Goal: Contribute content: Add original content to the website for others to see

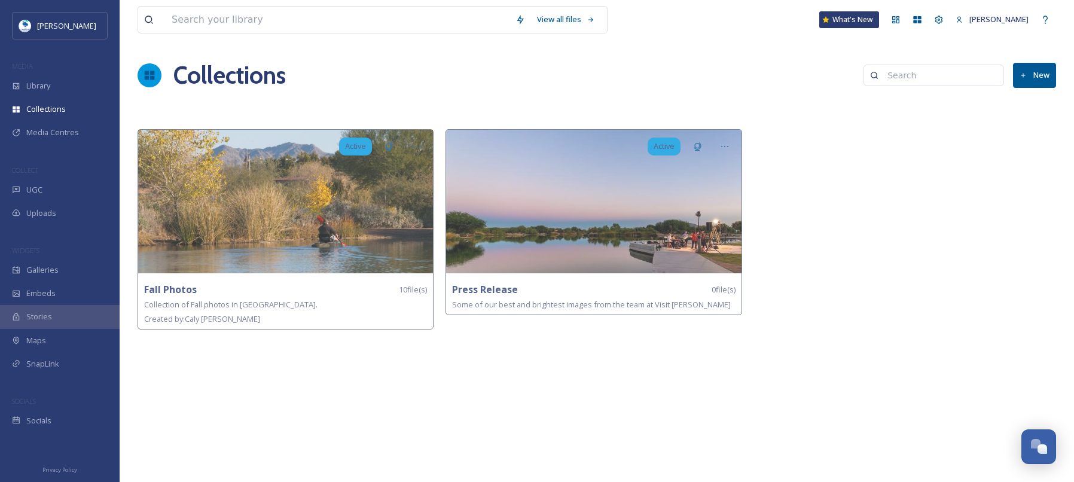
click at [1026, 78] on icon at bounding box center [1023, 76] width 8 height 8
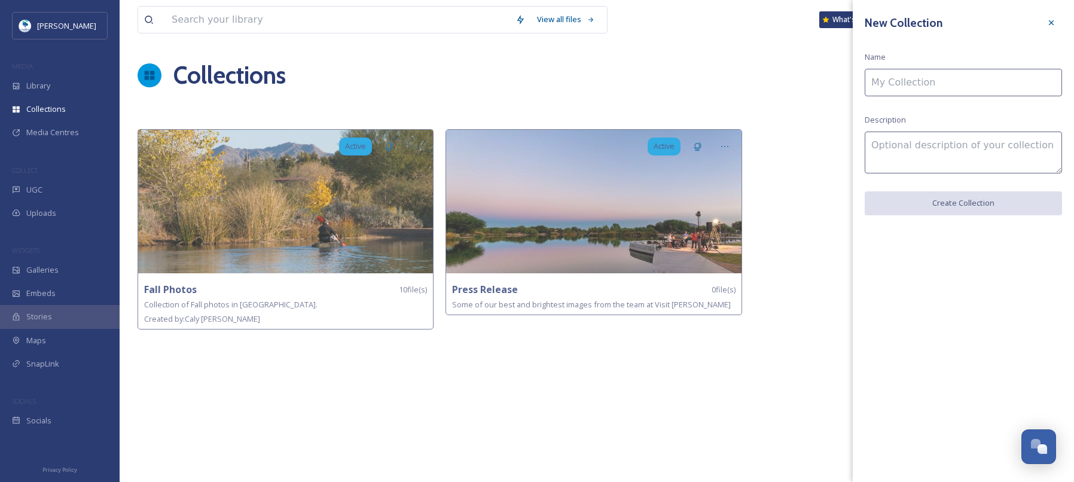
click at [953, 83] on input at bounding box center [962, 82] width 197 height 27
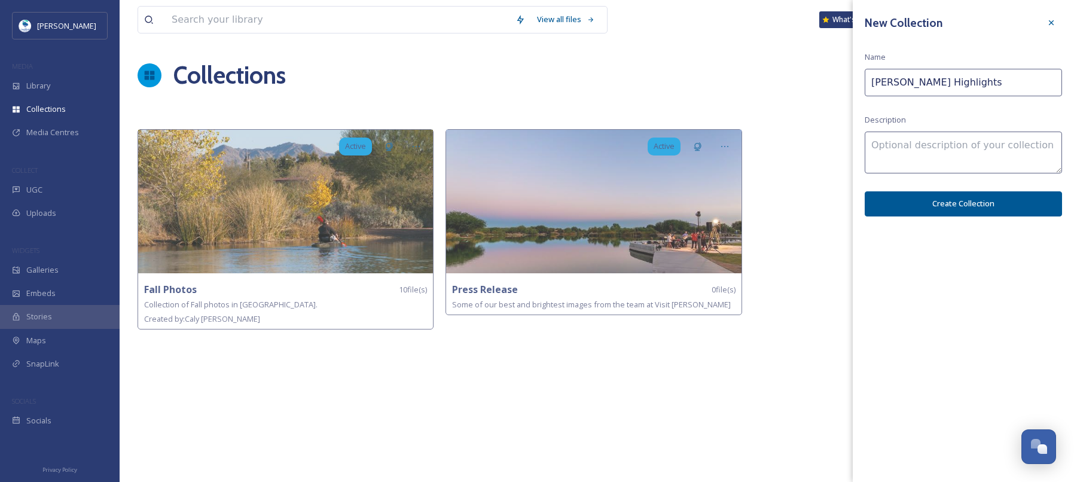
type input "[PERSON_NAME] Highlights"
click at [959, 148] on textarea at bounding box center [962, 153] width 197 height 42
type textarea "A collection of photos highlighting [GEOGRAPHIC_DATA], [GEOGRAPHIC_DATA]."
click at [947, 203] on button "Create Collection" at bounding box center [962, 203] width 197 height 25
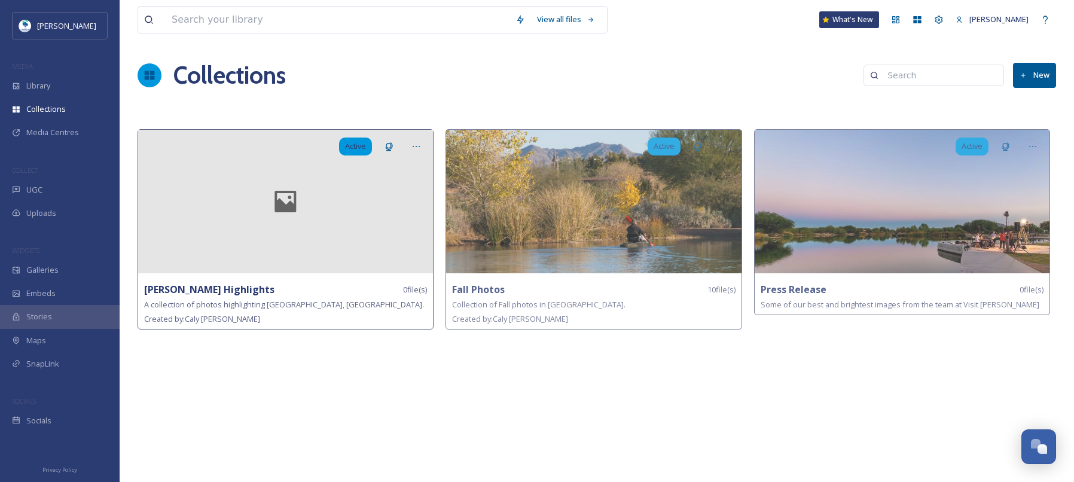
click at [267, 242] on div at bounding box center [285, 201] width 295 height 143
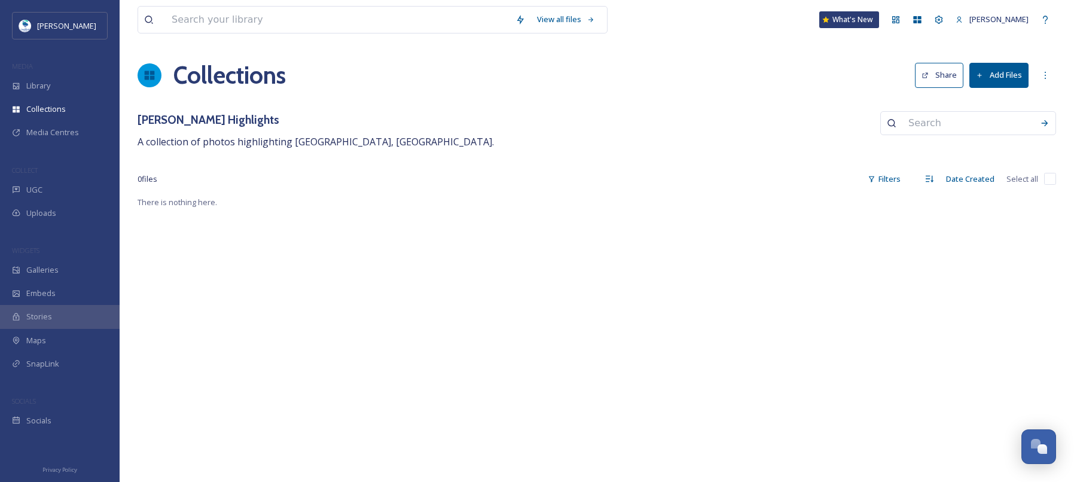
click at [989, 78] on button "Add Files" at bounding box center [998, 75] width 59 height 25
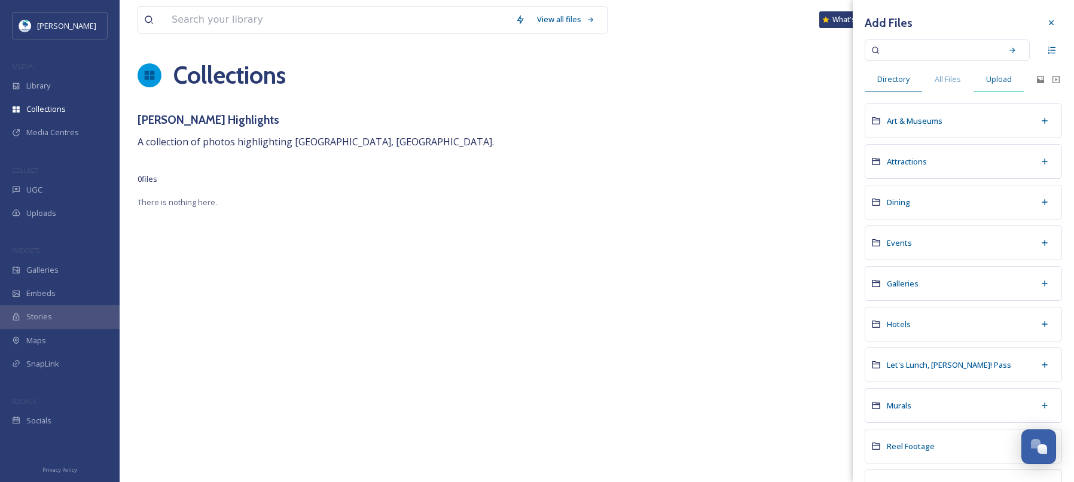
click at [993, 80] on span "Upload" at bounding box center [999, 79] width 26 height 11
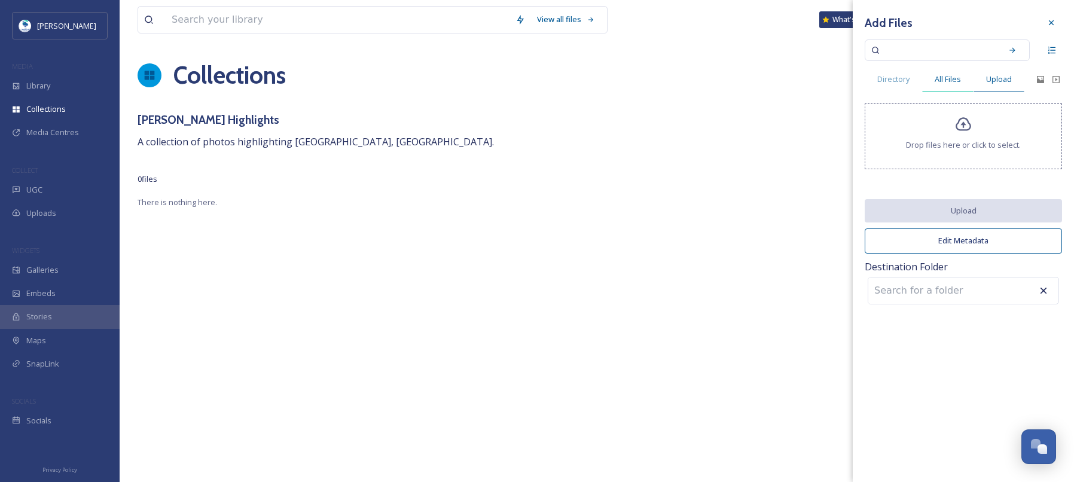
click at [949, 77] on span "All Files" at bounding box center [947, 79] width 26 height 11
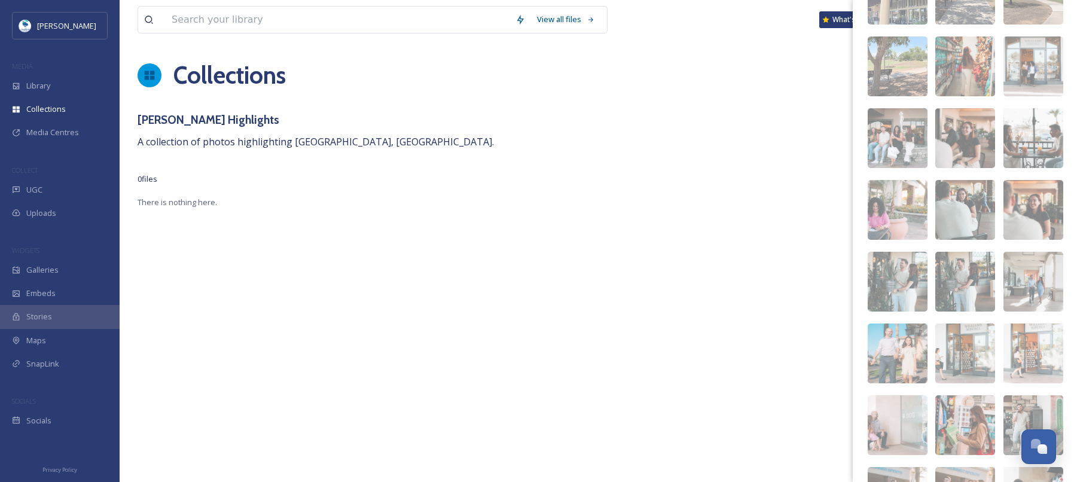
scroll to position [1796, 0]
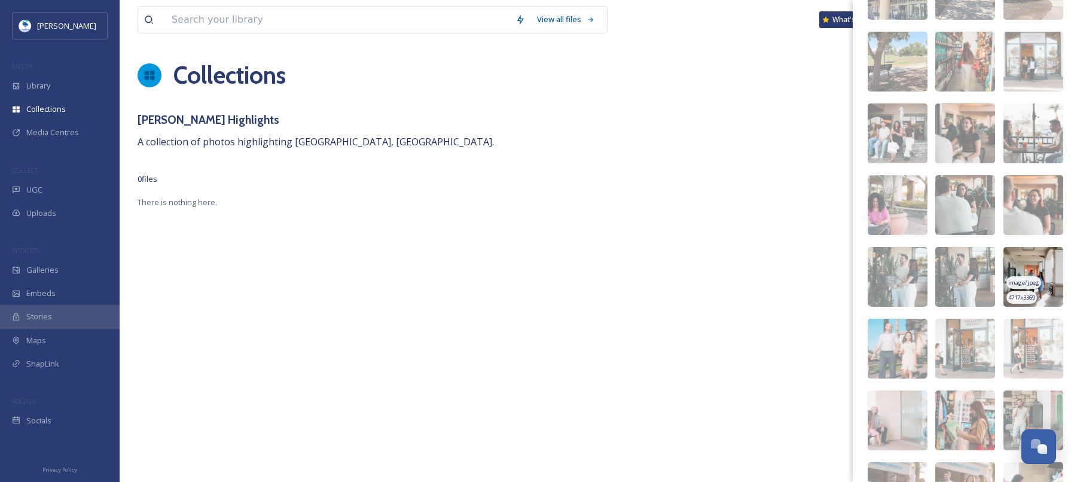
click at [1031, 262] on img at bounding box center [1033, 277] width 60 height 60
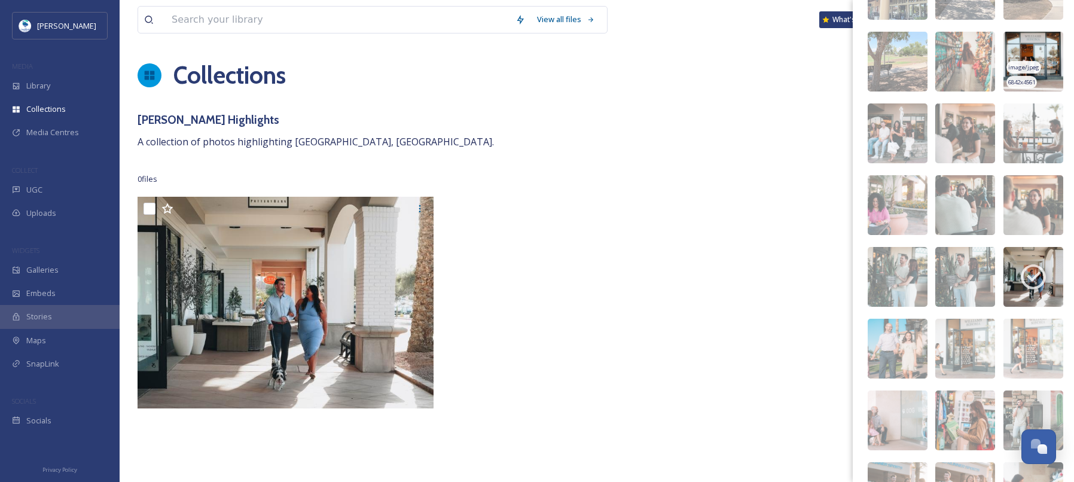
click at [1042, 53] on img at bounding box center [1033, 62] width 60 height 60
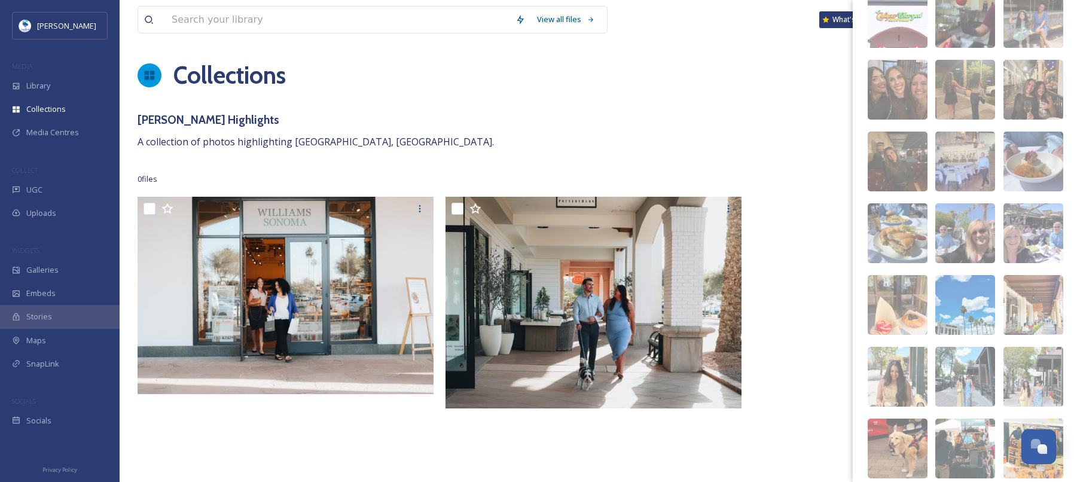
scroll to position [4951, 0]
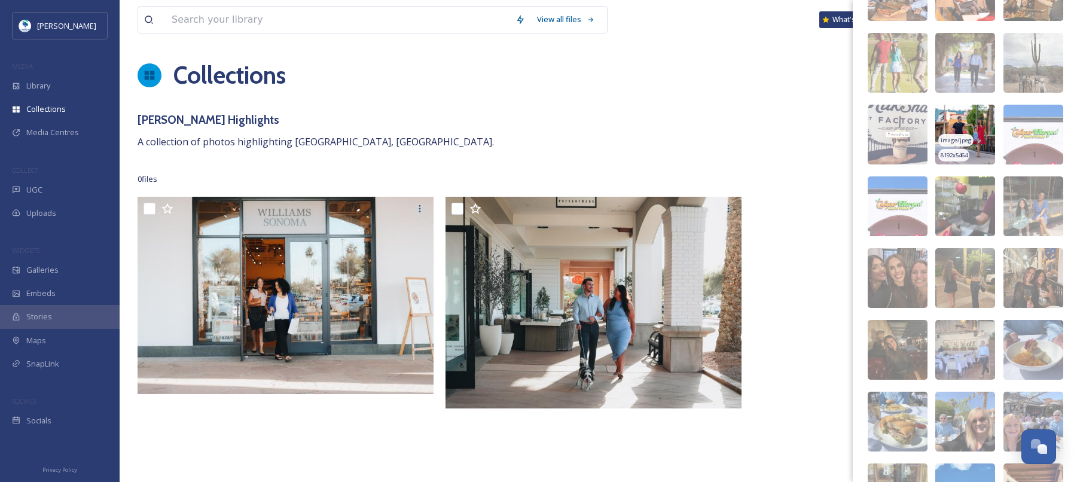
click at [967, 118] on img at bounding box center [965, 135] width 60 height 60
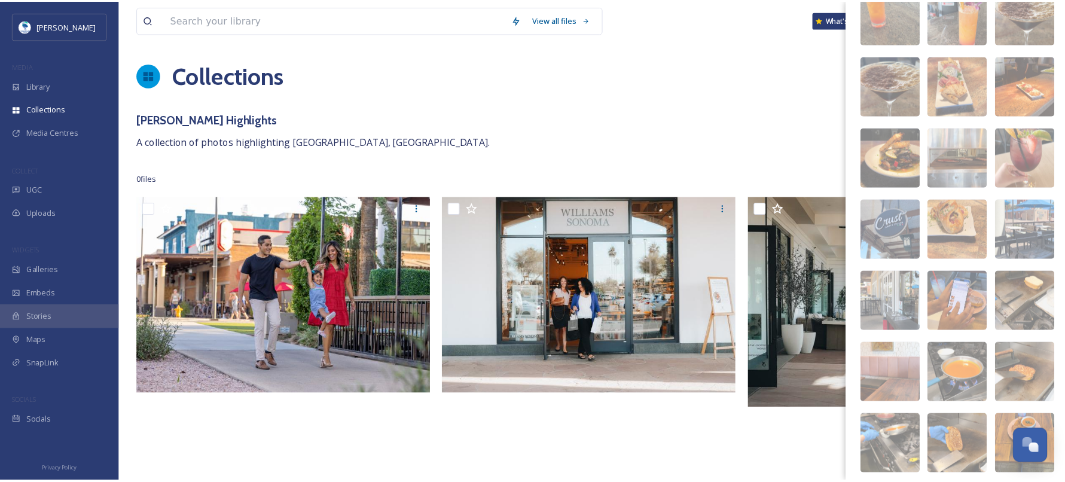
scroll to position [0, 0]
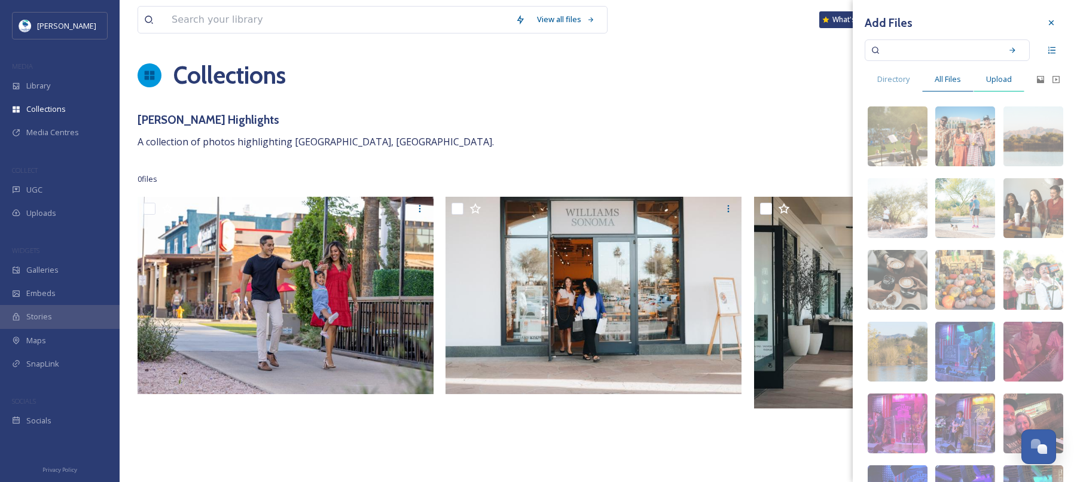
click at [1005, 76] on span "Upload" at bounding box center [999, 79] width 26 height 11
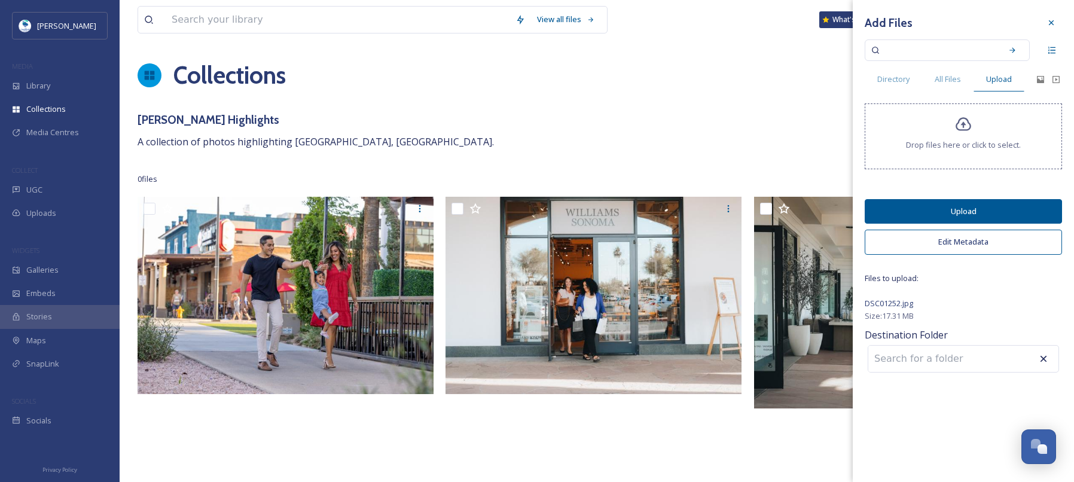
click at [970, 210] on button "Upload" at bounding box center [962, 211] width 197 height 25
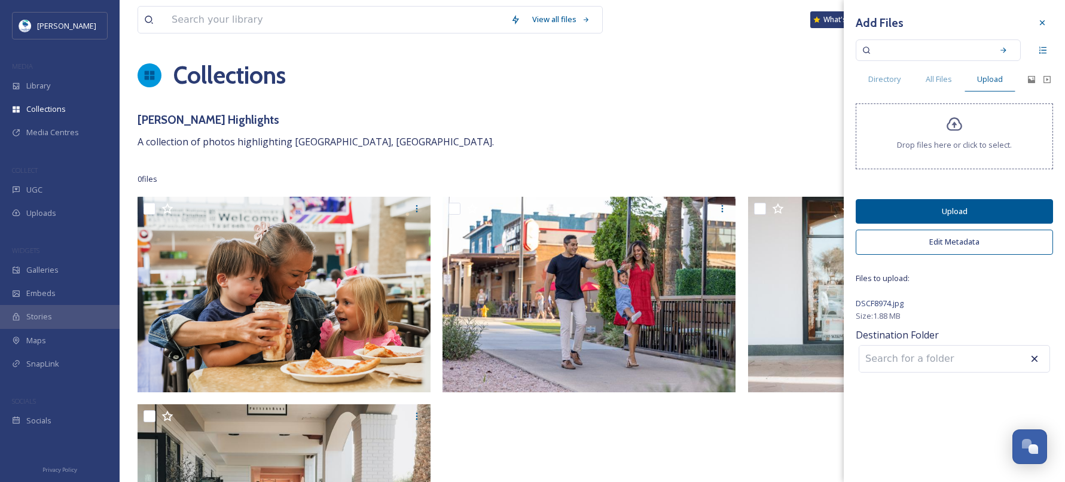
click at [953, 212] on button "Upload" at bounding box center [953, 211] width 197 height 25
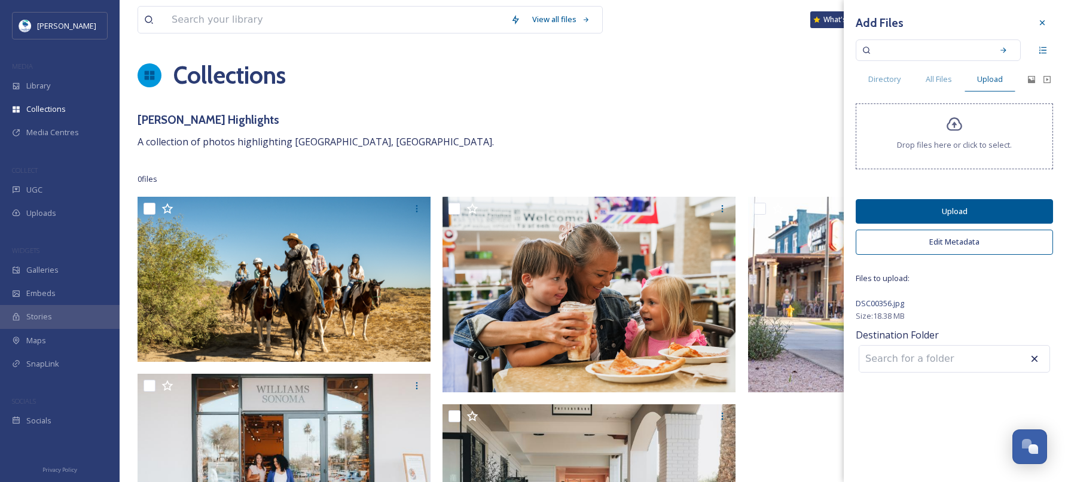
click at [946, 207] on button "Upload" at bounding box center [953, 211] width 197 height 25
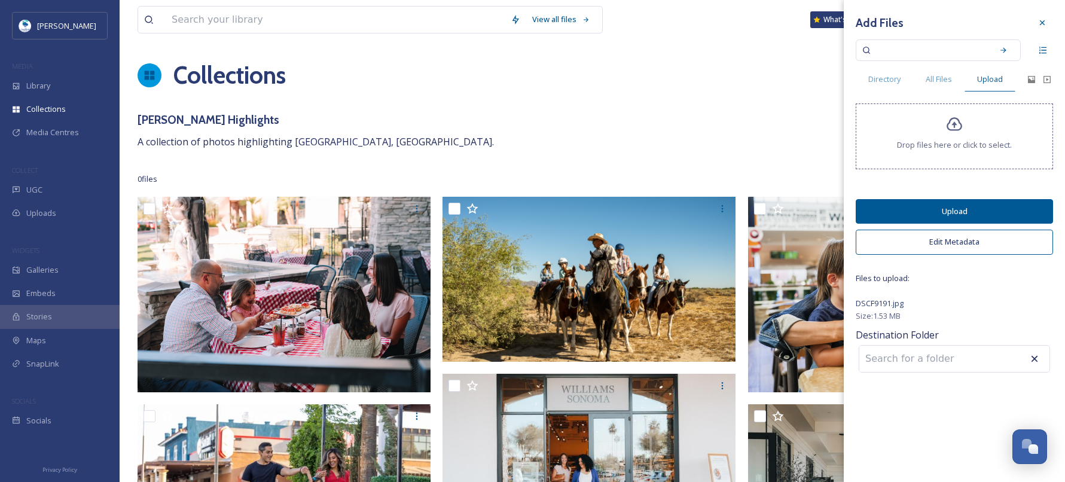
click at [973, 207] on button "Upload" at bounding box center [953, 211] width 197 height 25
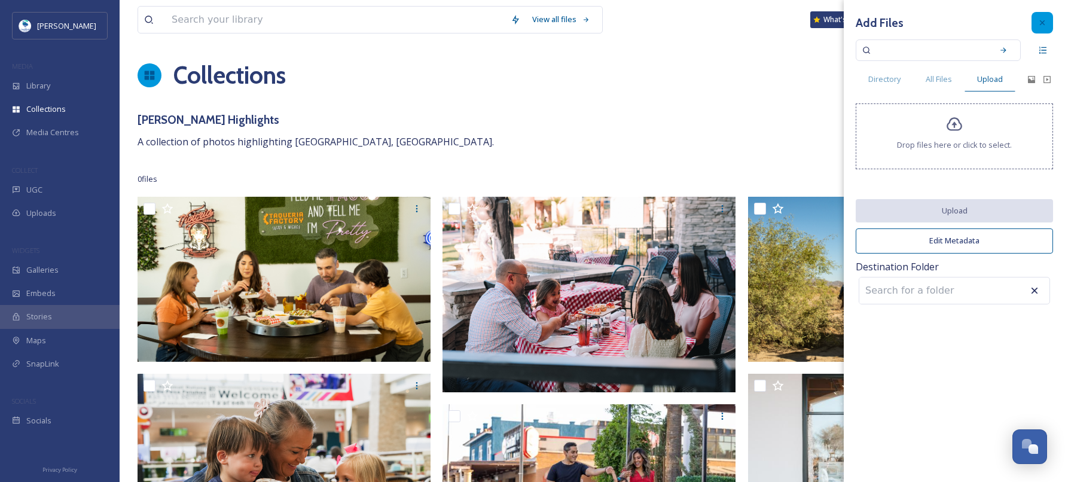
click at [1041, 21] on icon at bounding box center [1042, 23] width 10 height 10
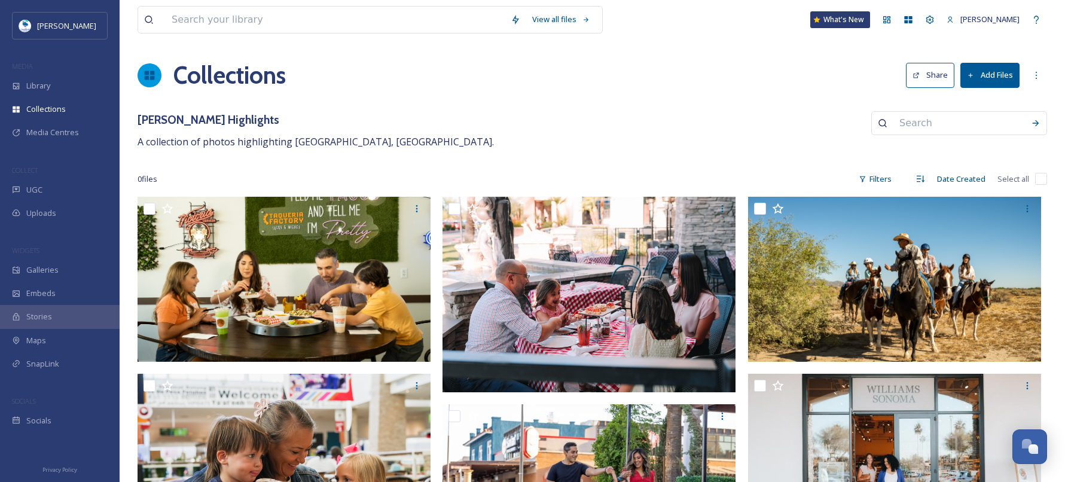
click at [992, 76] on button "Add Files" at bounding box center [989, 75] width 59 height 25
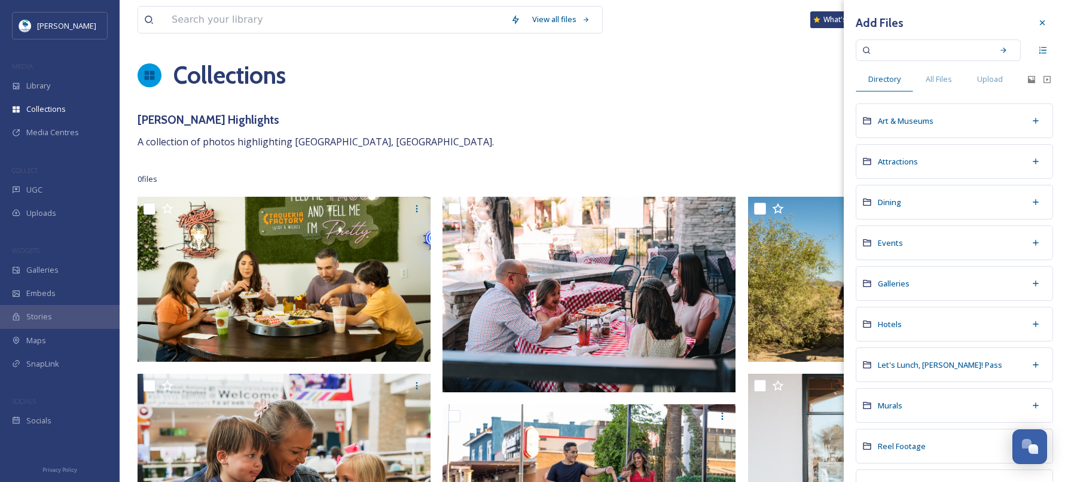
click at [928, 47] on input at bounding box center [929, 50] width 113 height 26
type input "dscf9267"
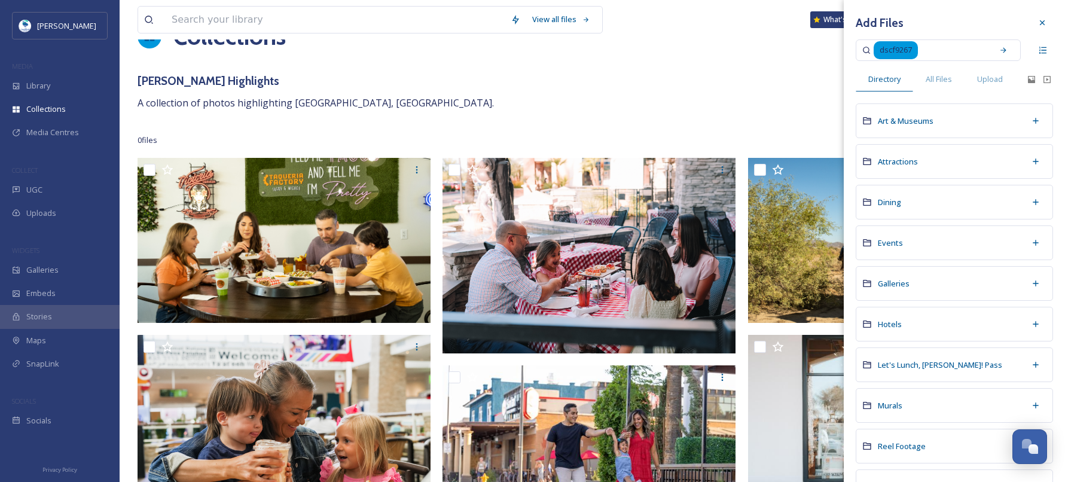
scroll to position [60, 0]
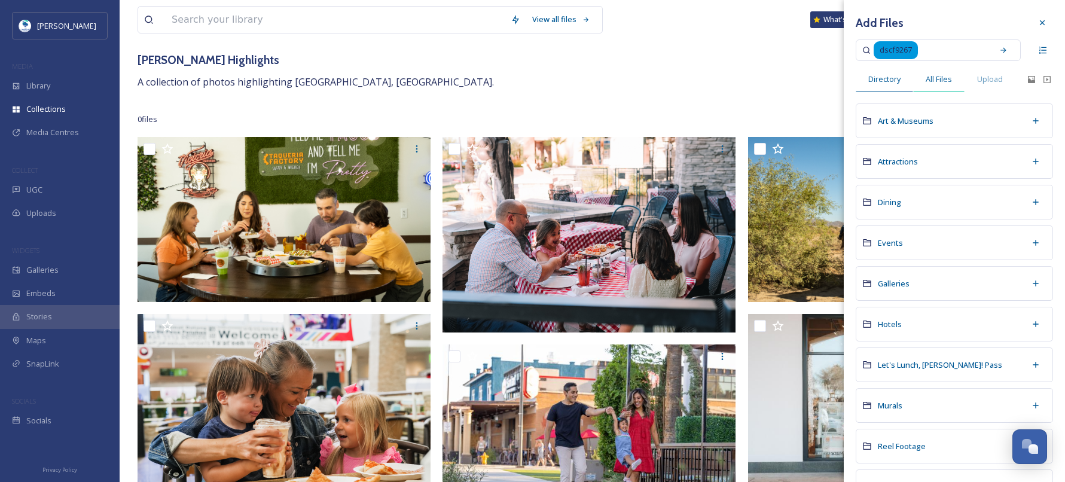
click at [934, 75] on span "All Files" at bounding box center [938, 79] width 26 height 11
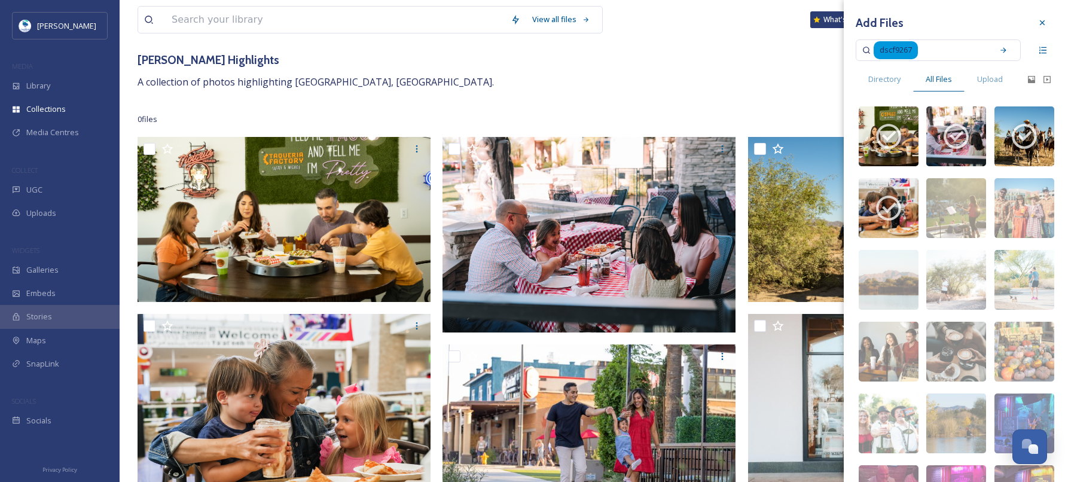
click at [927, 44] on input at bounding box center [953, 50] width 68 height 26
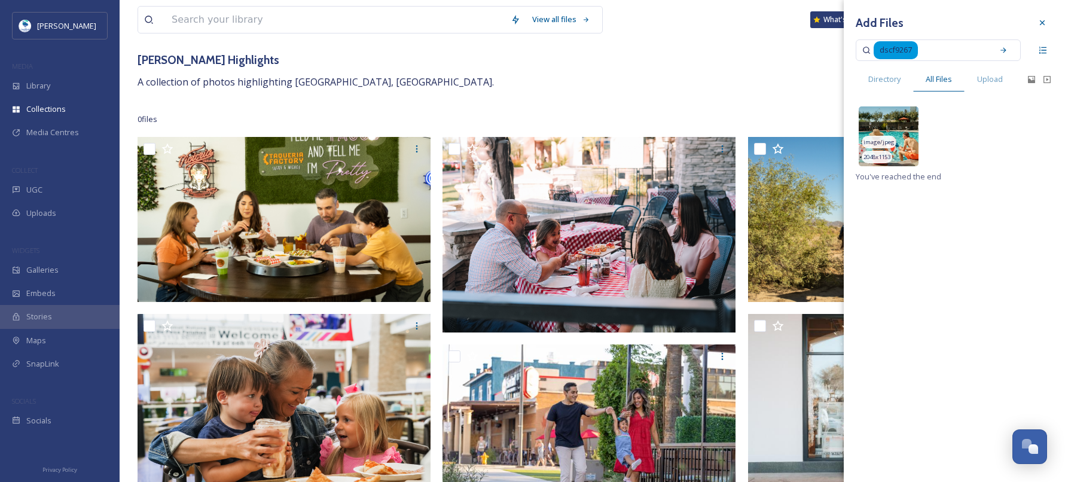
click at [886, 120] on img at bounding box center [888, 136] width 60 height 60
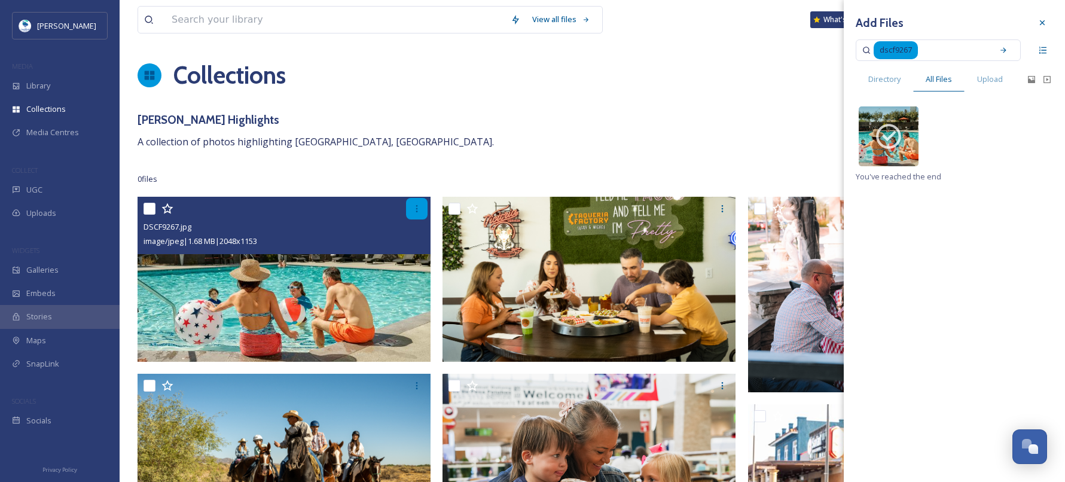
click at [409, 209] on div at bounding box center [417, 209] width 22 height 22
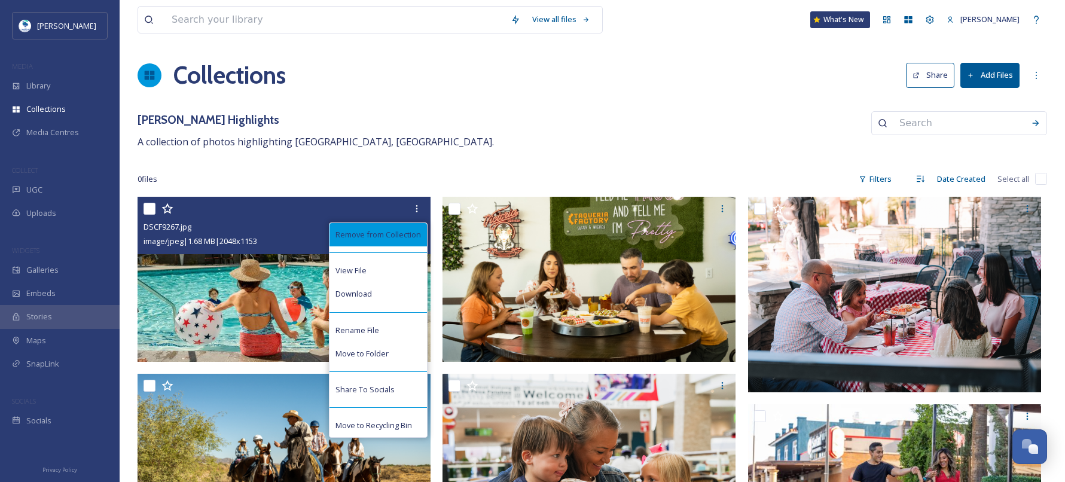
click at [379, 235] on span "Remove from Collection" at bounding box center [377, 234] width 85 height 11
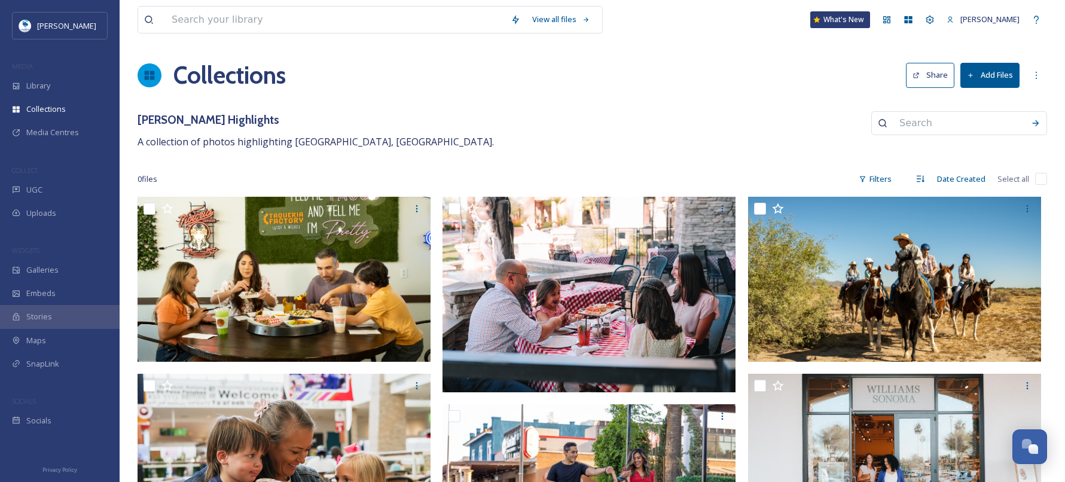
click at [987, 79] on button "Add Files" at bounding box center [989, 75] width 59 height 25
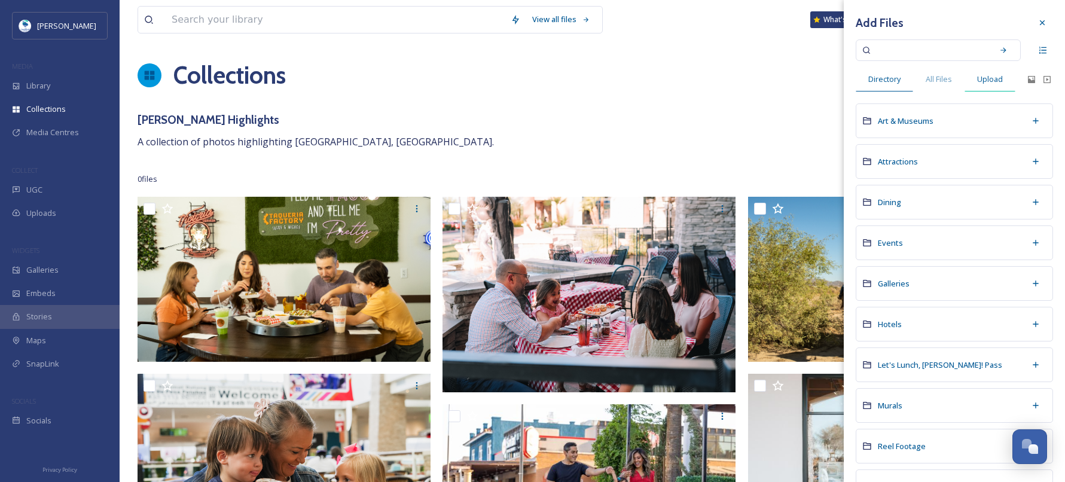
click at [983, 80] on span "Upload" at bounding box center [990, 79] width 26 height 11
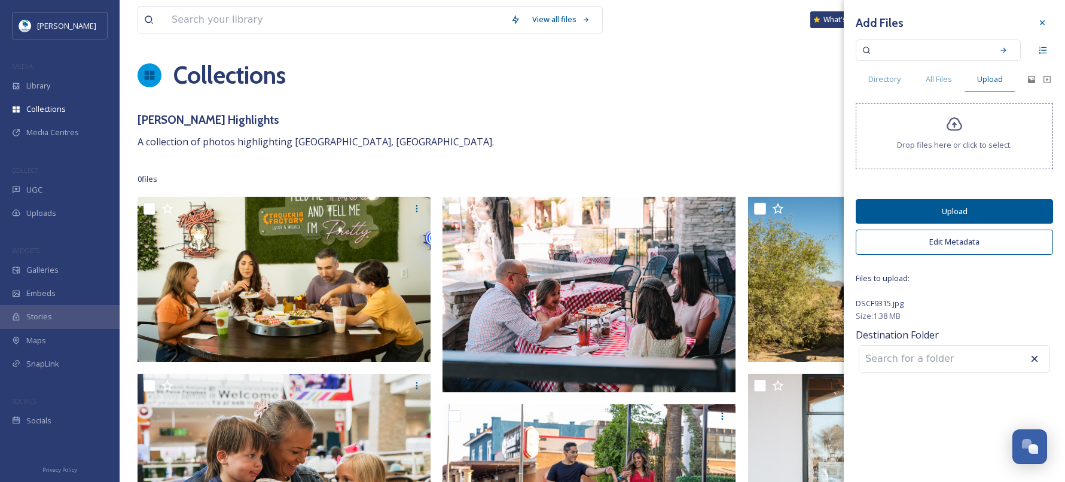
click at [963, 215] on button "Upload" at bounding box center [953, 211] width 197 height 25
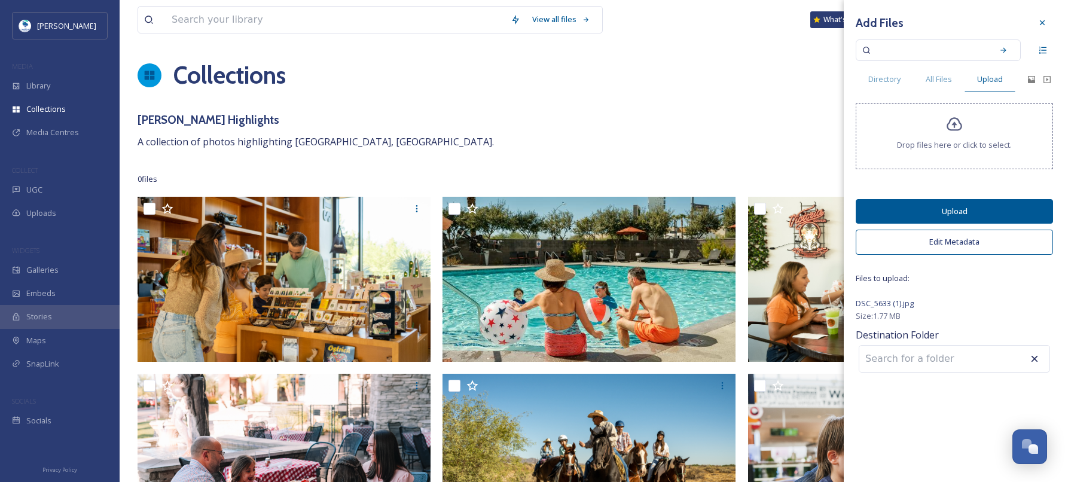
click at [965, 206] on button "Upload" at bounding box center [953, 211] width 197 height 25
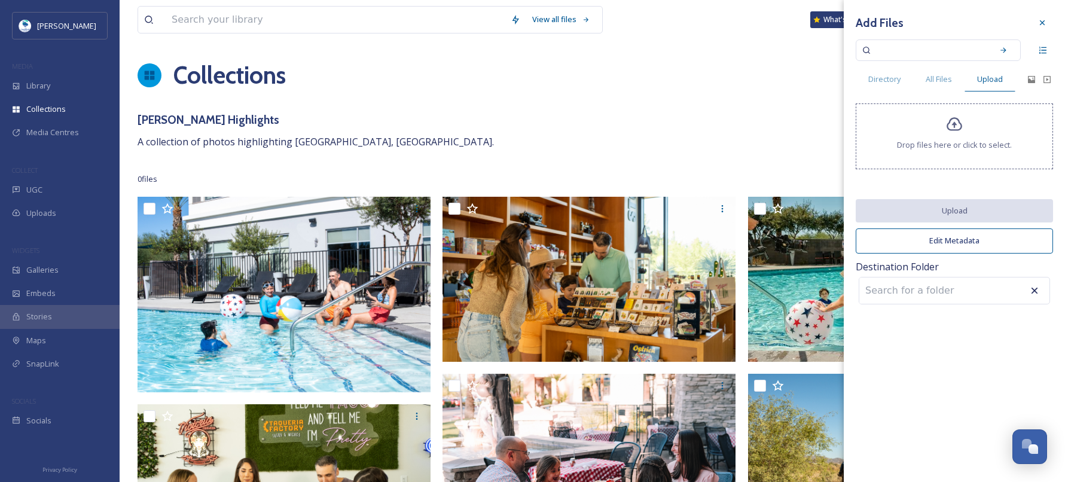
click at [559, 89] on div "Collections Share Add Files" at bounding box center [591, 75] width 909 height 36
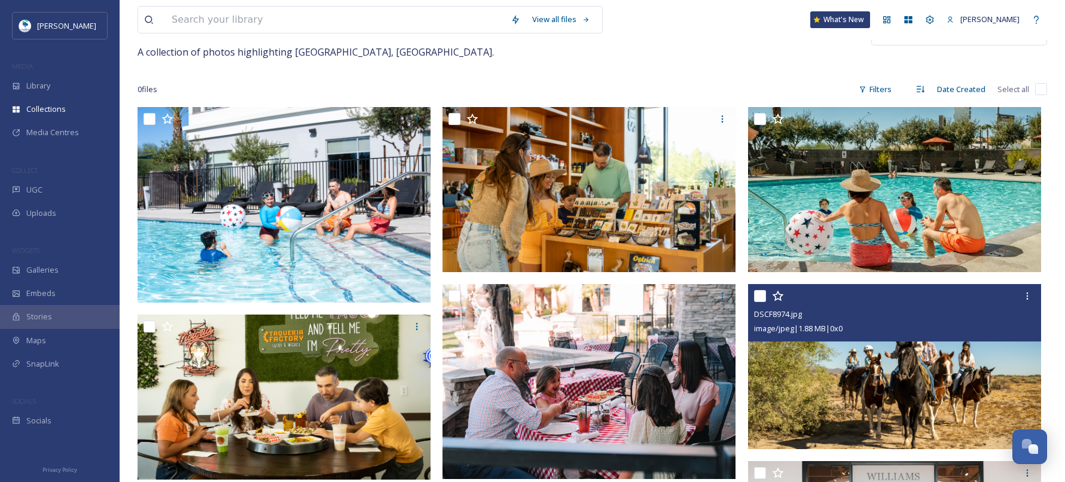
scroll to position [120, 0]
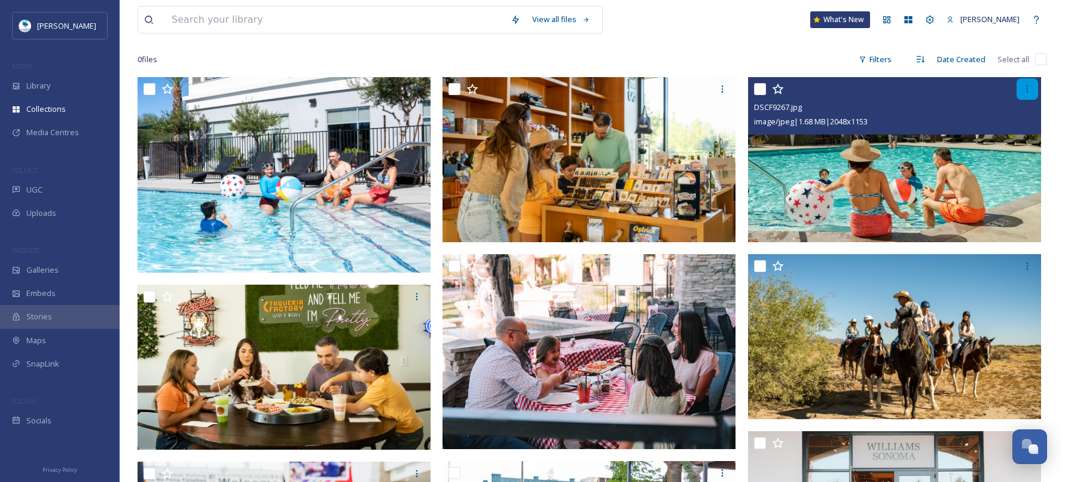
click at [1031, 90] on icon at bounding box center [1027, 89] width 10 height 10
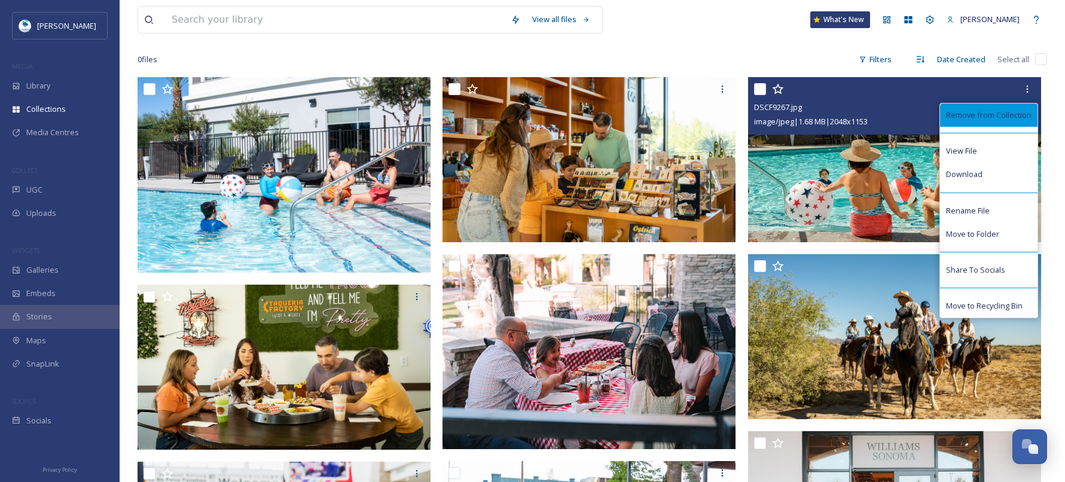
click at [998, 114] on span "Remove from Collection" at bounding box center [988, 114] width 85 height 11
click at [892, 105] on div "DSCF9267.jpg" at bounding box center [896, 107] width 284 height 14
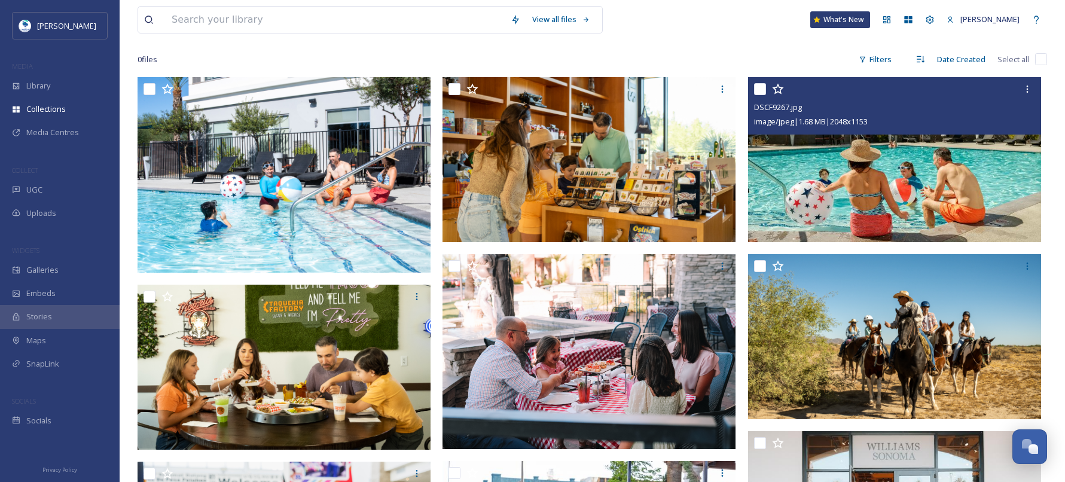
click at [758, 84] on input "checkbox" at bounding box center [760, 89] width 12 height 12
checkbox input "true"
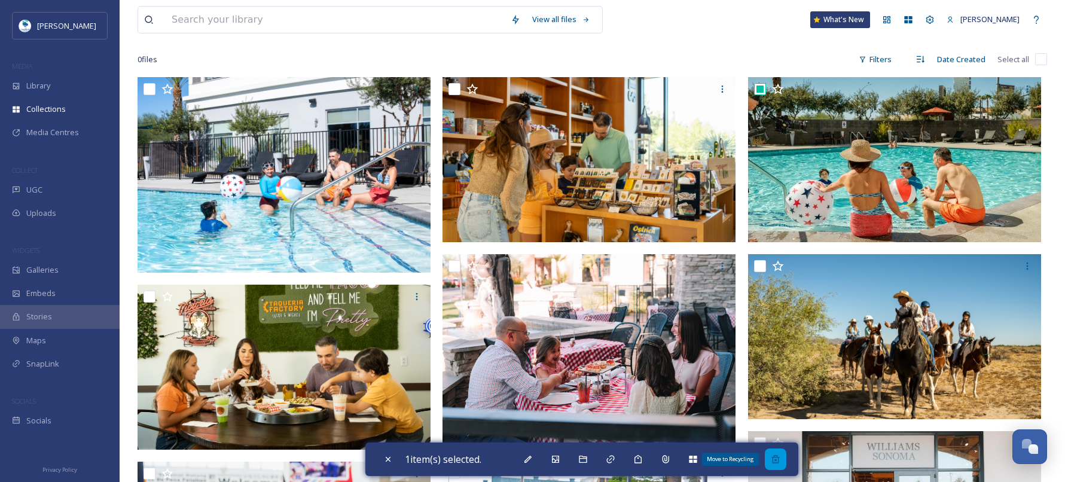
click at [777, 459] on icon at bounding box center [775, 459] width 10 height 10
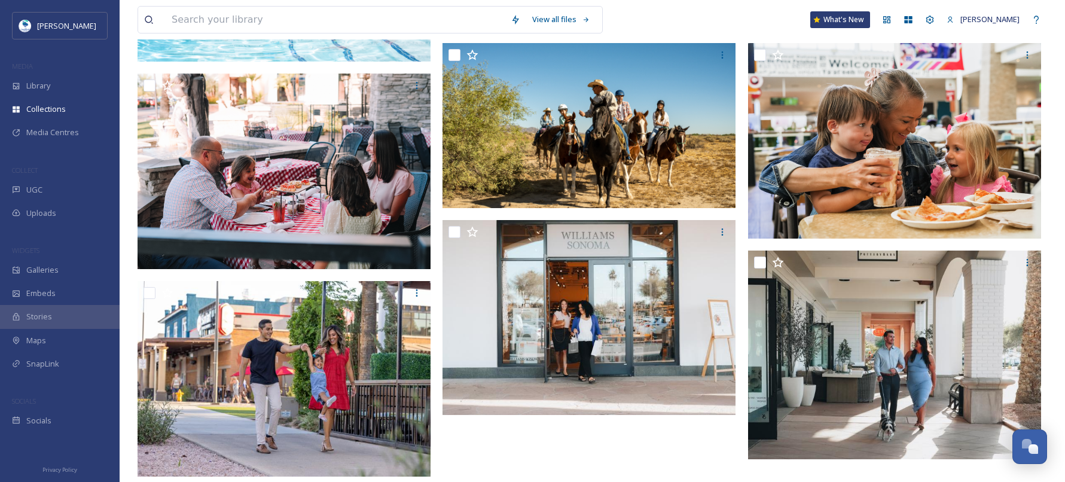
scroll to position [0, 0]
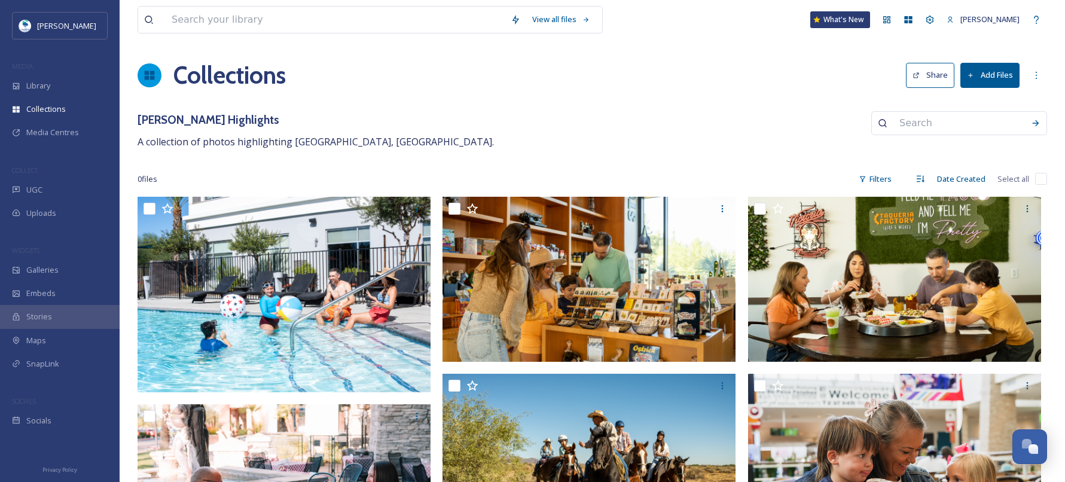
click at [999, 72] on button "Add Files" at bounding box center [989, 75] width 59 height 25
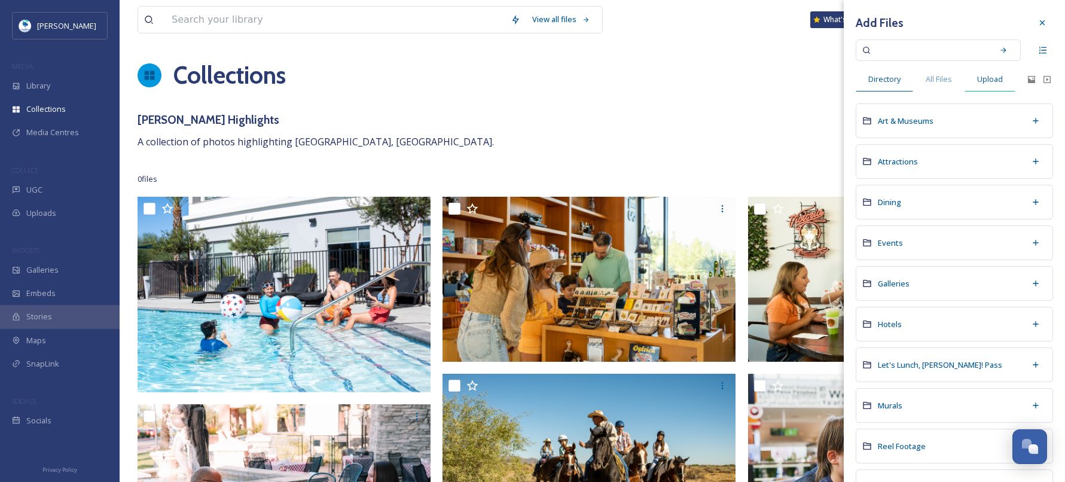
click at [989, 82] on span "Upload" at bounding box center [990, 79] width 26 height 11
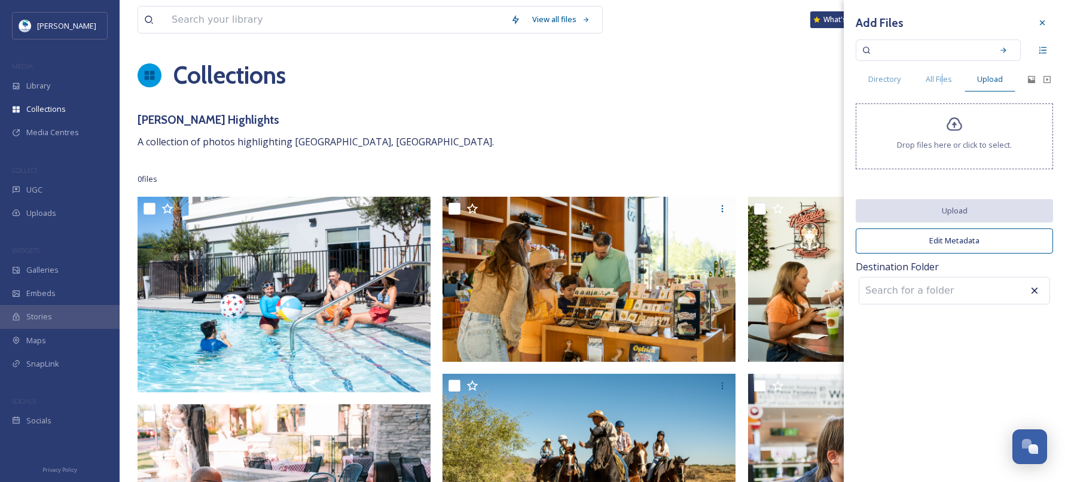
drag, startPoint x: 943, startPoint y: 78, endPoint x: 983, endPoint y: 96, distance: 44.1
click at [945, 78] on span "All Files" at bounding box center [938, 79] width 26 height 11
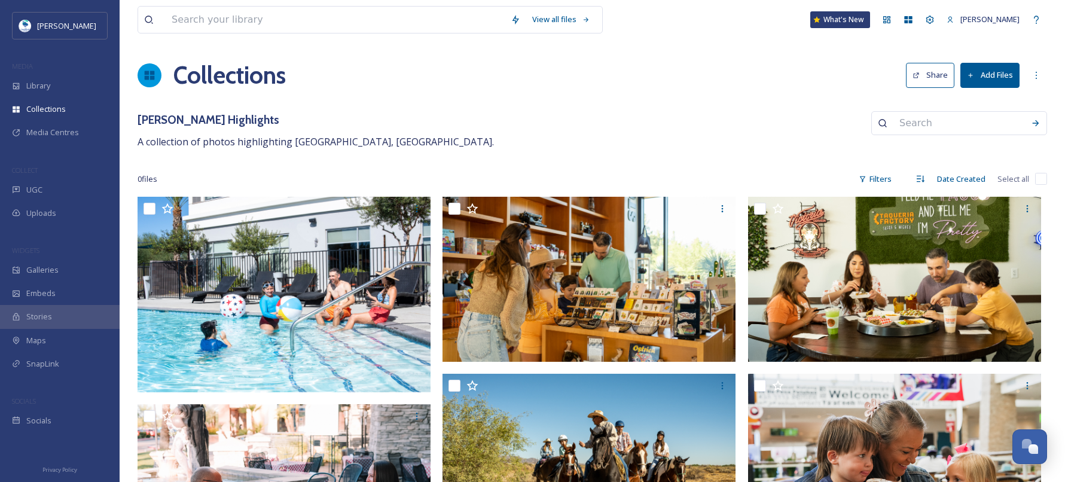
click at [1011, 76] on button "Add Files" at bounding box center [989, 75] width 59 height 25
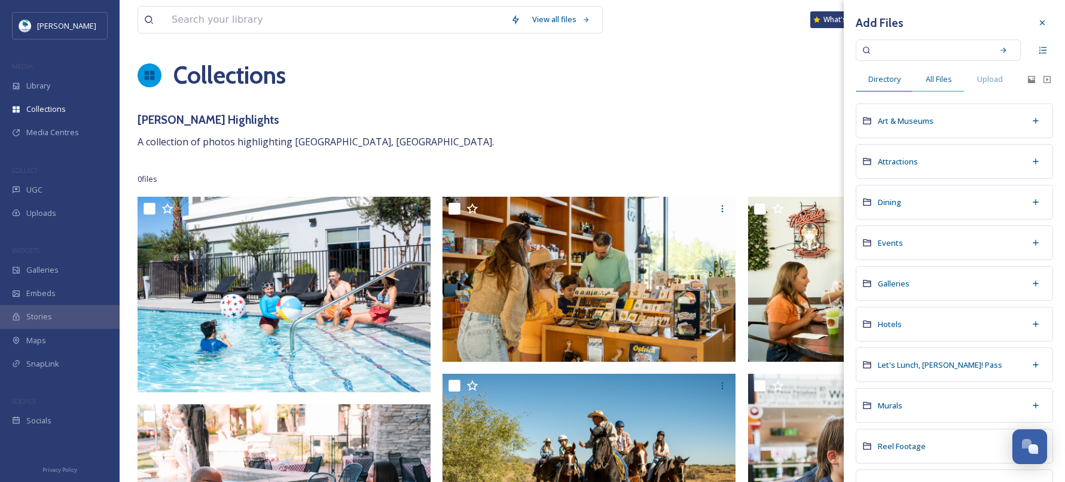
drag, startPoint x: 954, startPoint y: 75, endPoint x: 961, endPoint y: 78, distance: 7.2
click at [953, 75] on div "All Files" at bounding box center [938, 79] width 51 height 25
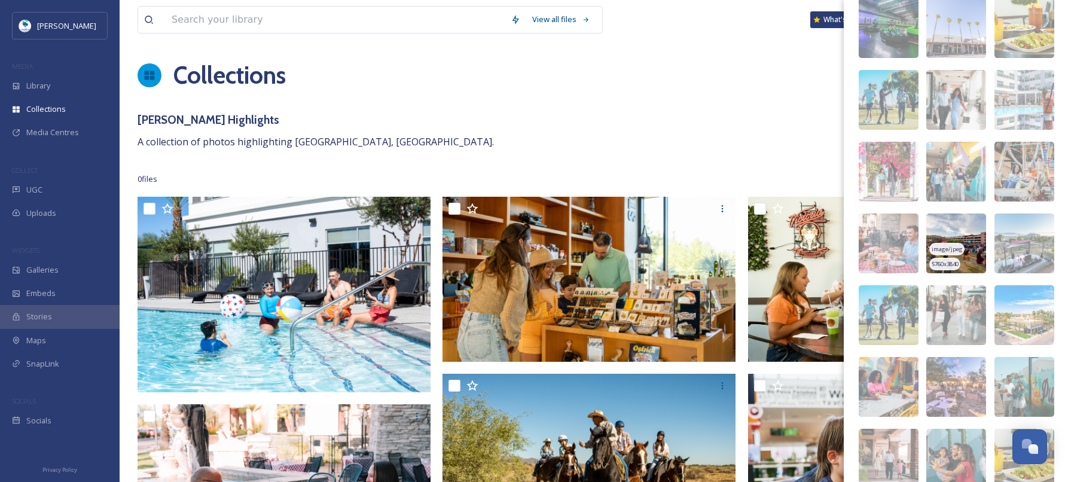
scroll to position [3486, 0]
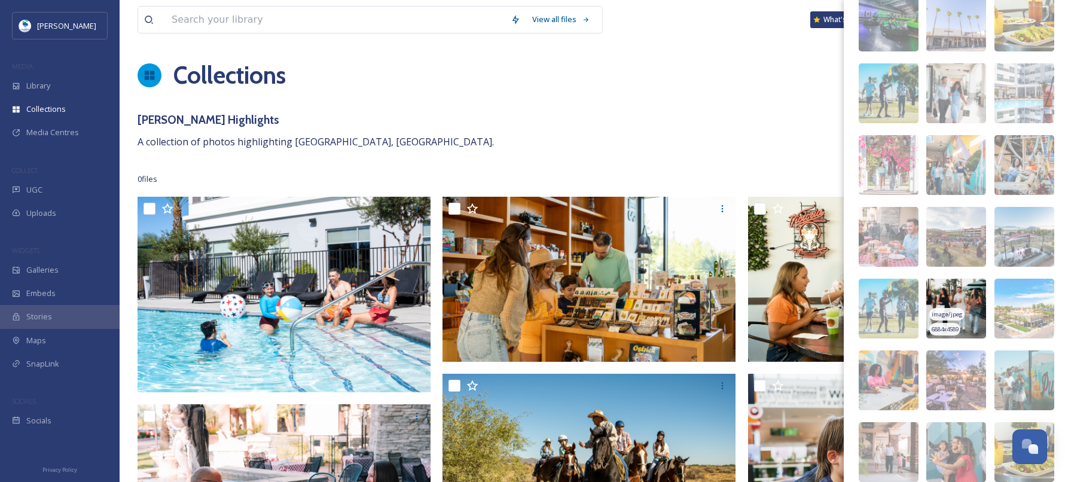
click at [967, 296] on img at bounding box center [956, 309] width 60 height 60
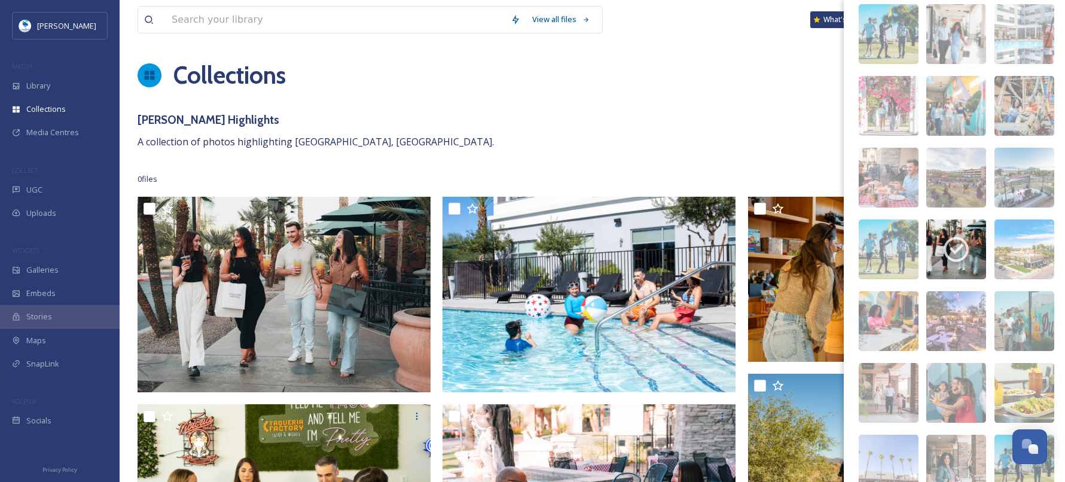
scroll to position [3510, 0]
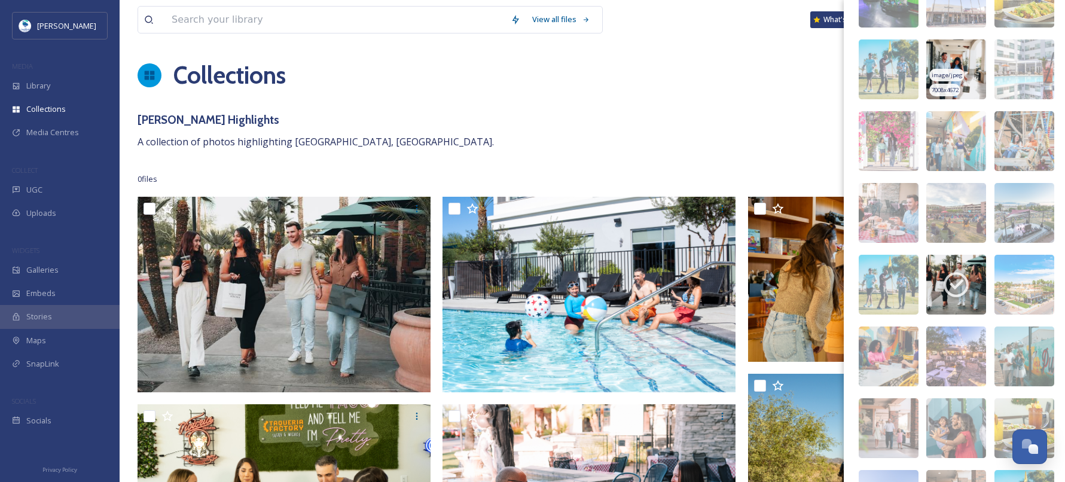
click at [943, 56] on img at bounding box center [956, 69] width 60 height 60
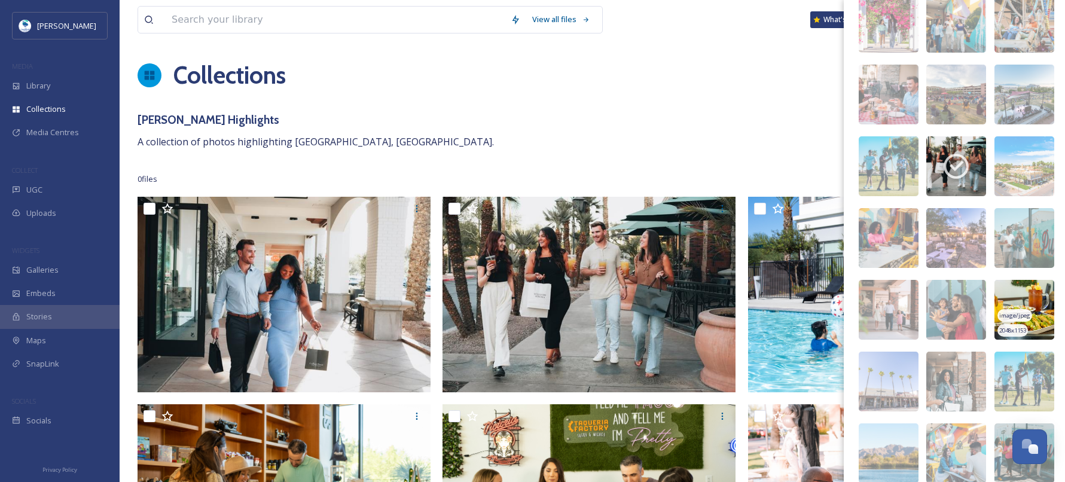
scroll to position [3630, 0]
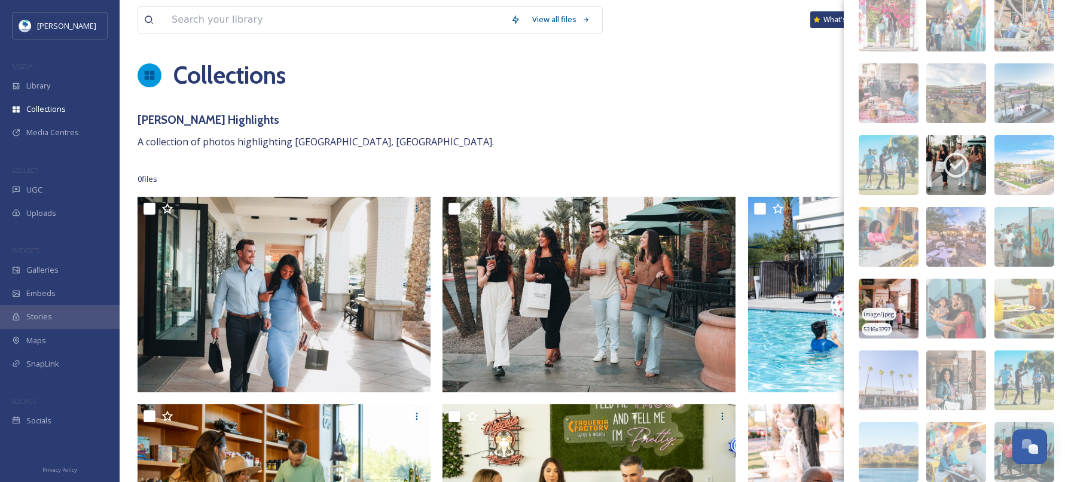
click at [898, 296] on img at bounding box center [888, 309] width 60 height 60
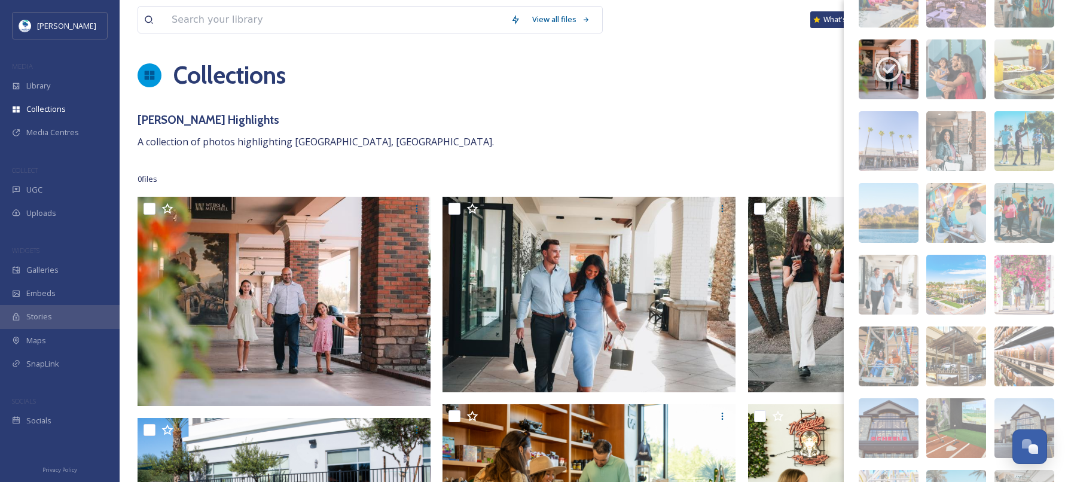
scroll to position [0, 0]
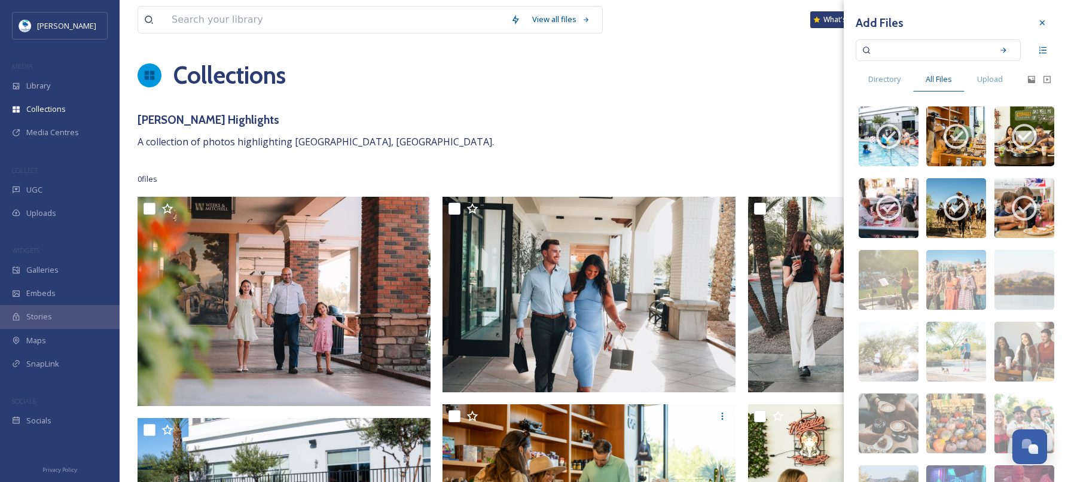
click at [921, 51] on input at bounding box center [929, 50] width 113 height 26
type input "family"
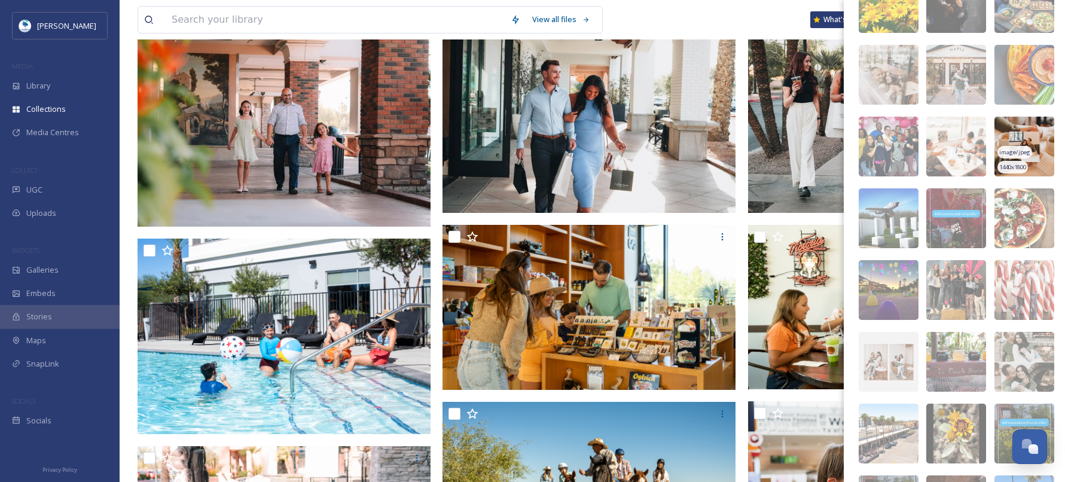
scroll to position [1426, 0]
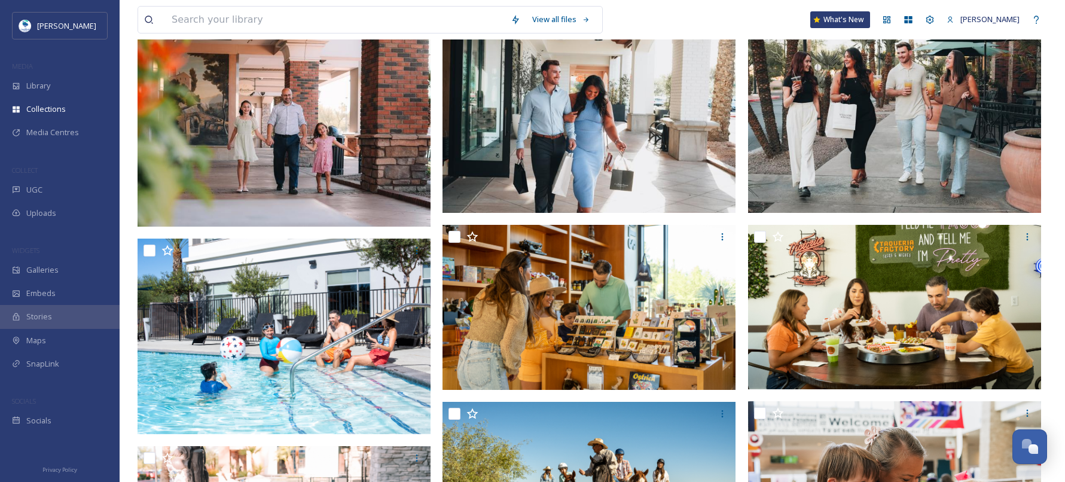
drag, startPoint x: 830, startPoint y: 244, endPoint x: 1051, endPoint y: 132, distance: 247.3
click at [1050, 132] on div "View all files What's New [PERSON_NAME] Collections Share Add Files [PERSON_NAM…" at bounding box center [592, 338] width 945 height 1034
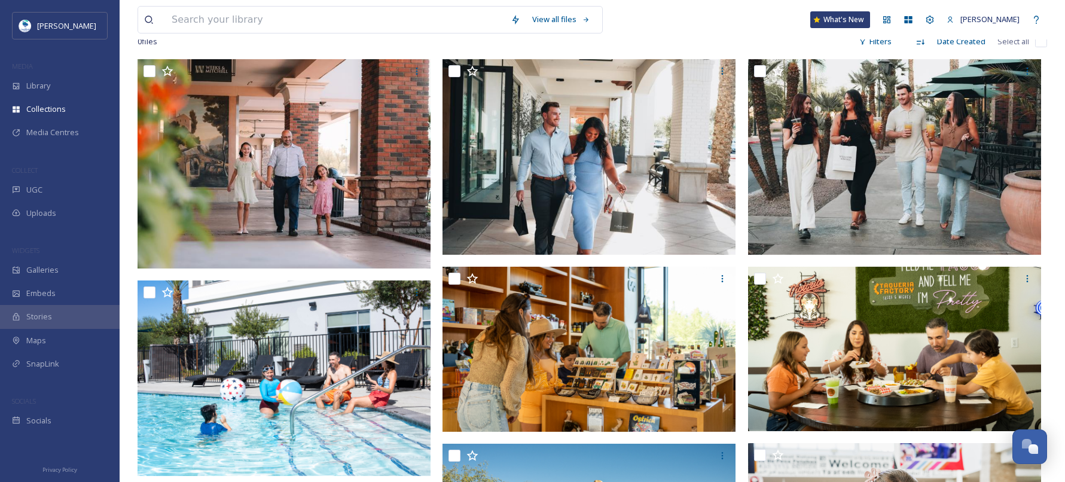
scroll to position [0, 0]
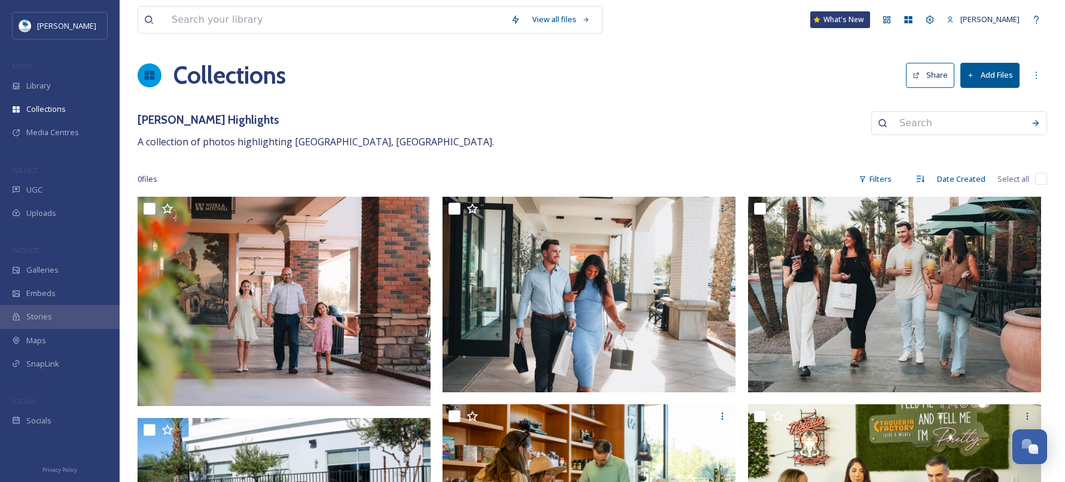
click at [985, 84] on button "Add Files" at bounding box center [989, 75] width 59 height 25
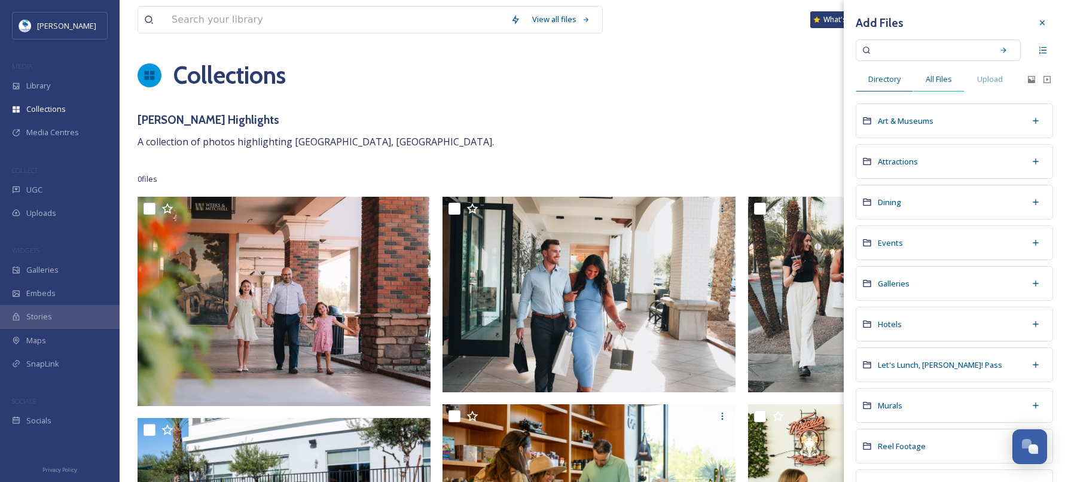
click at [935, 77] on span "All Files" at bounding box center [938, 79] width 26 height 11
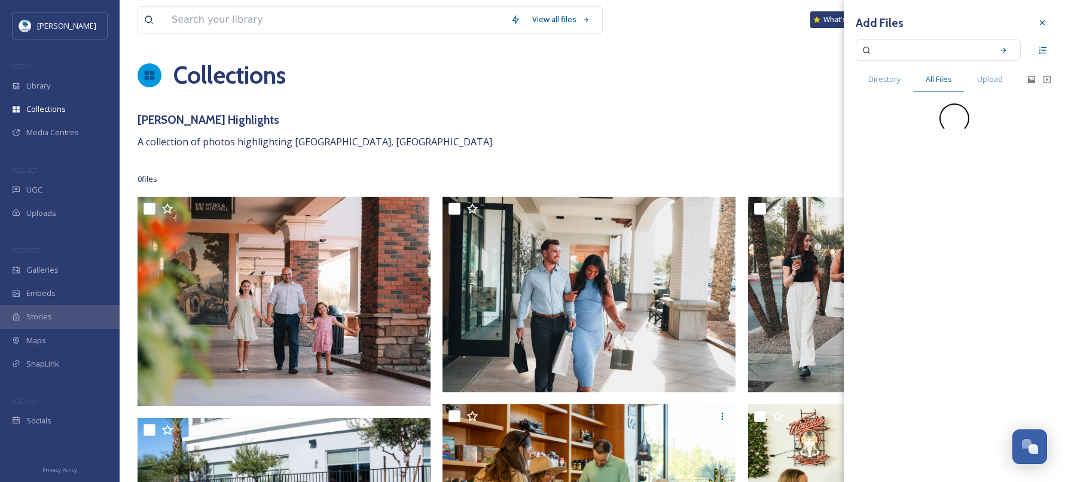
click at [915, 47] on input at bounding box center [929, 50] width 113 height 26
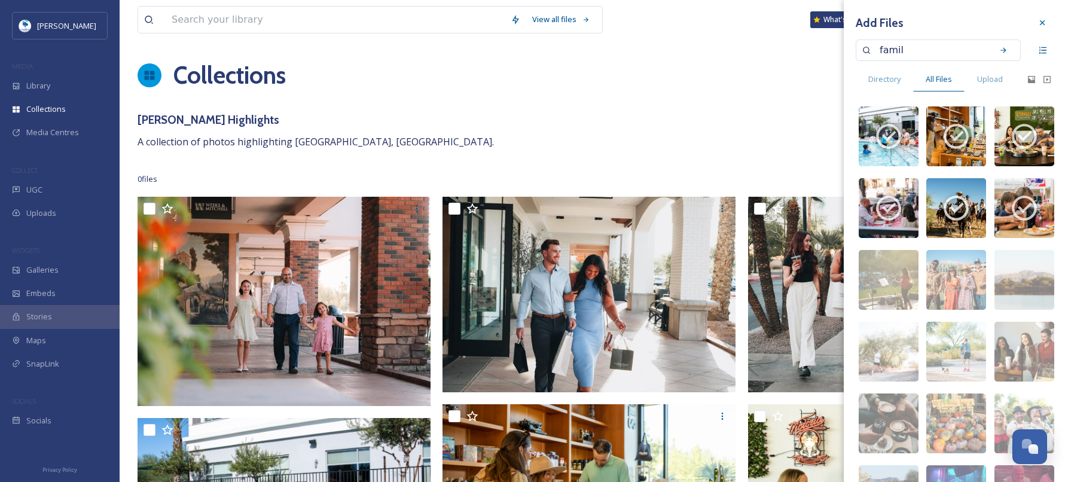
type input "family"
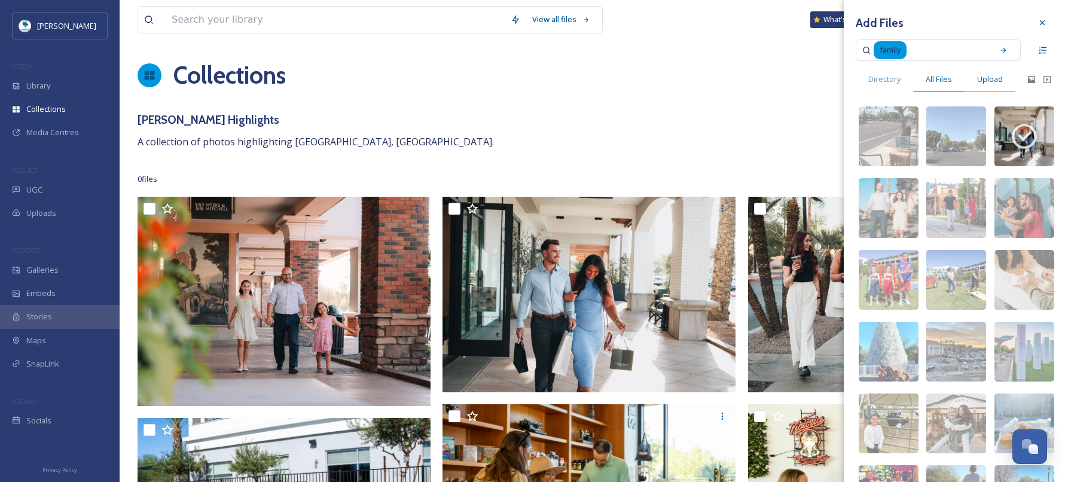
click at [998, 77] on span "Upload" at bounding box center [990, 79] width 26 height 11
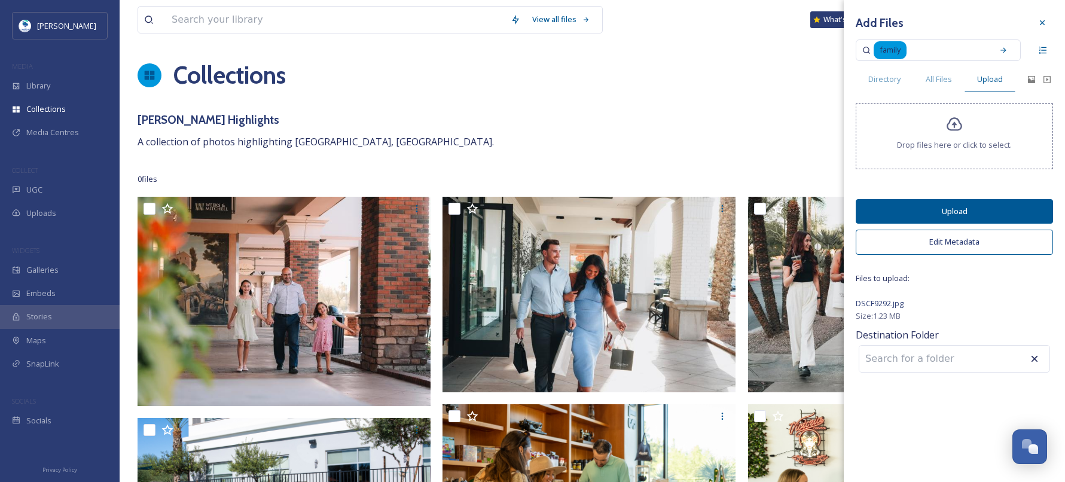
click at [947, 211] on button "Upload" at bounding box center [953, 211] width 197 height 25
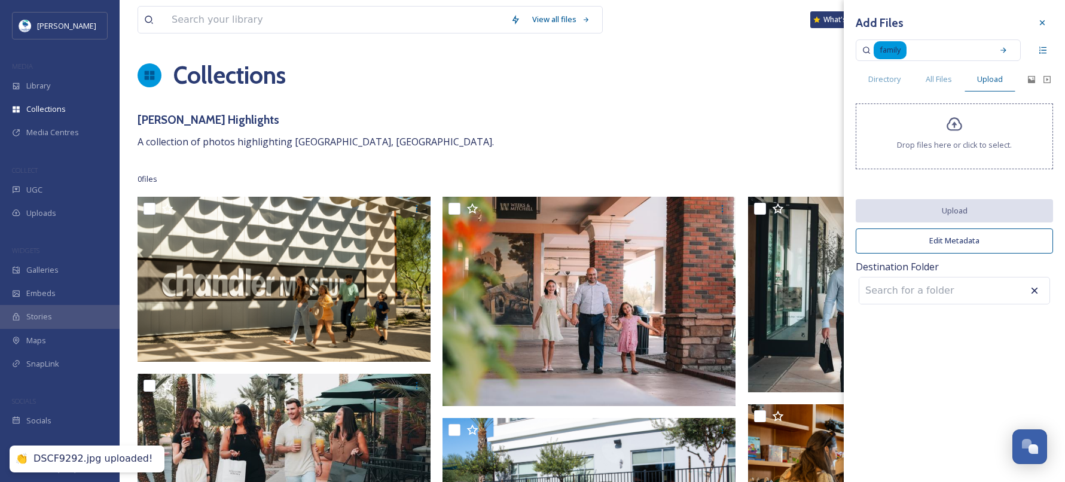
click at [690, 88] on div "Collections Share Add Files" at bounding box center [591, 75] width 909 height 36
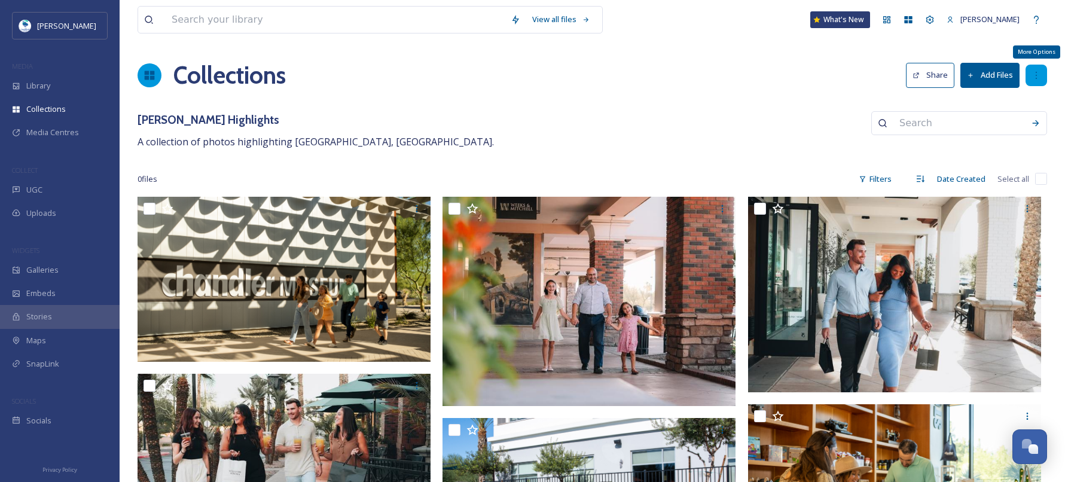
click at [1036, 80] on icon at bounding box center [1036, 76] width 10 height 10
click at [921, 80] on button "Share" at bounding box center [930, 75] width 48 height 25
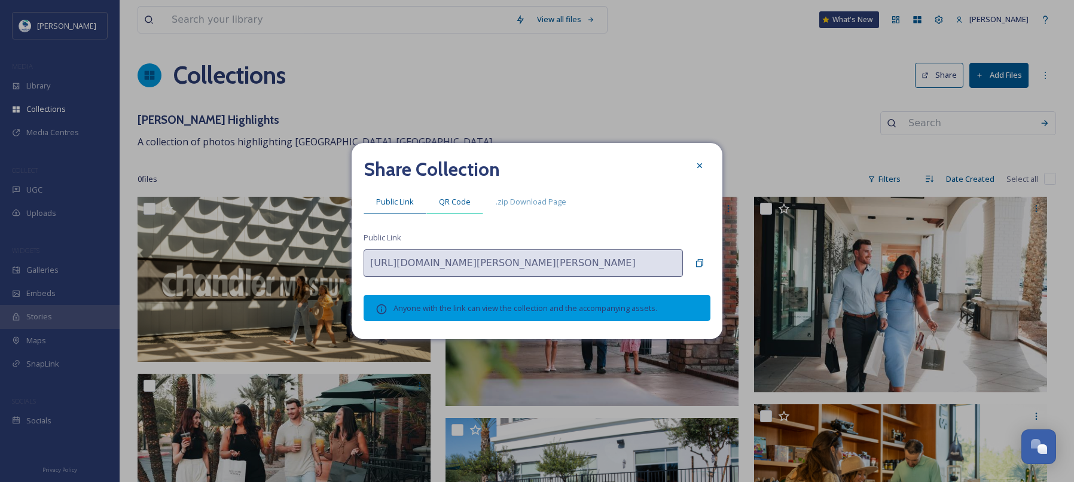
click at [445, 204] on span "QR Code" at bounding box center [455, 201] width 32 height 11
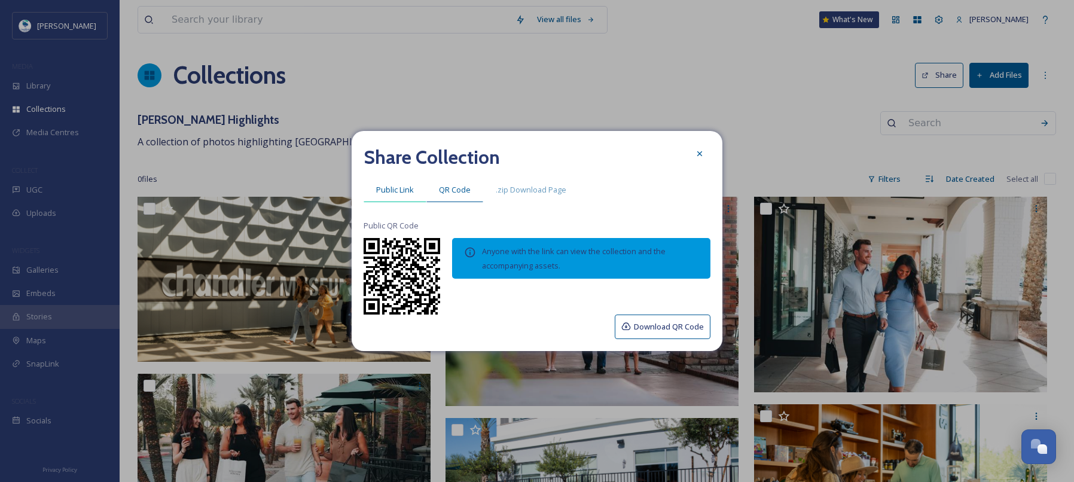
drag, startPoint x: 398, startPoint y: 192, endPoint x: 405, endPoint y: 192, distance: 7.8
click at [398, 192] on span "Public Link" at bounding box center [395, 189] width 38 height 11
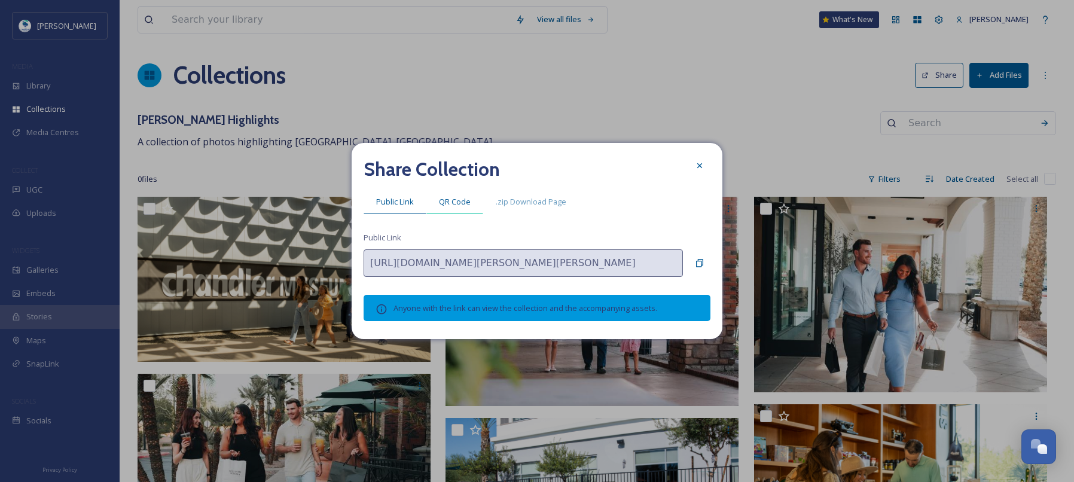
click at [444, 201] on span "QR Code" at bounding box center [455, 201] width 32 height 11
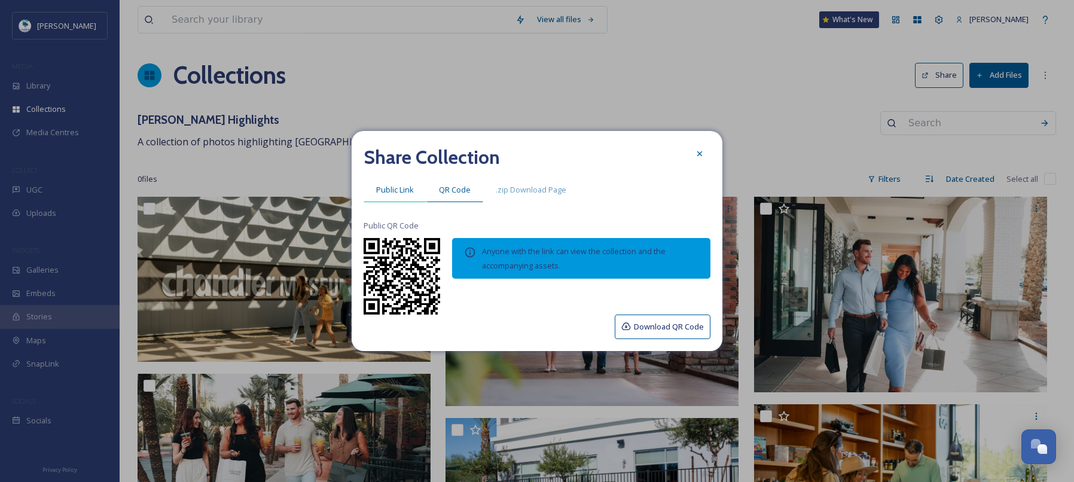
click at [386, 189] on span "Public Link" at bounding box center [395, 189] width 38 height 11
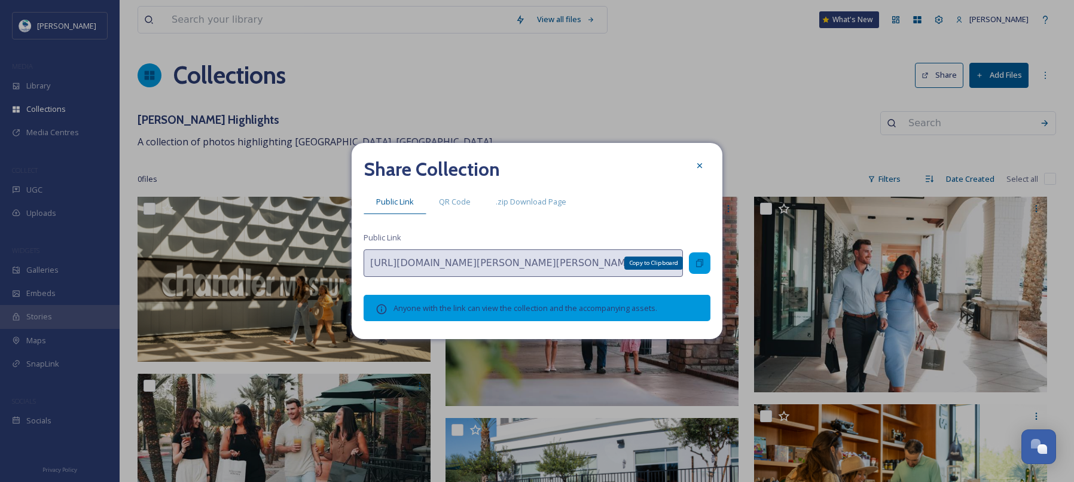
click at [697, 265] on icon at bounding box center [700, 263] width 10 height 10
click at [705, 170] on div at bounding box center [700, 166] width 22 height 22
